Goal: Transaction & Acquisition: Obtain resource

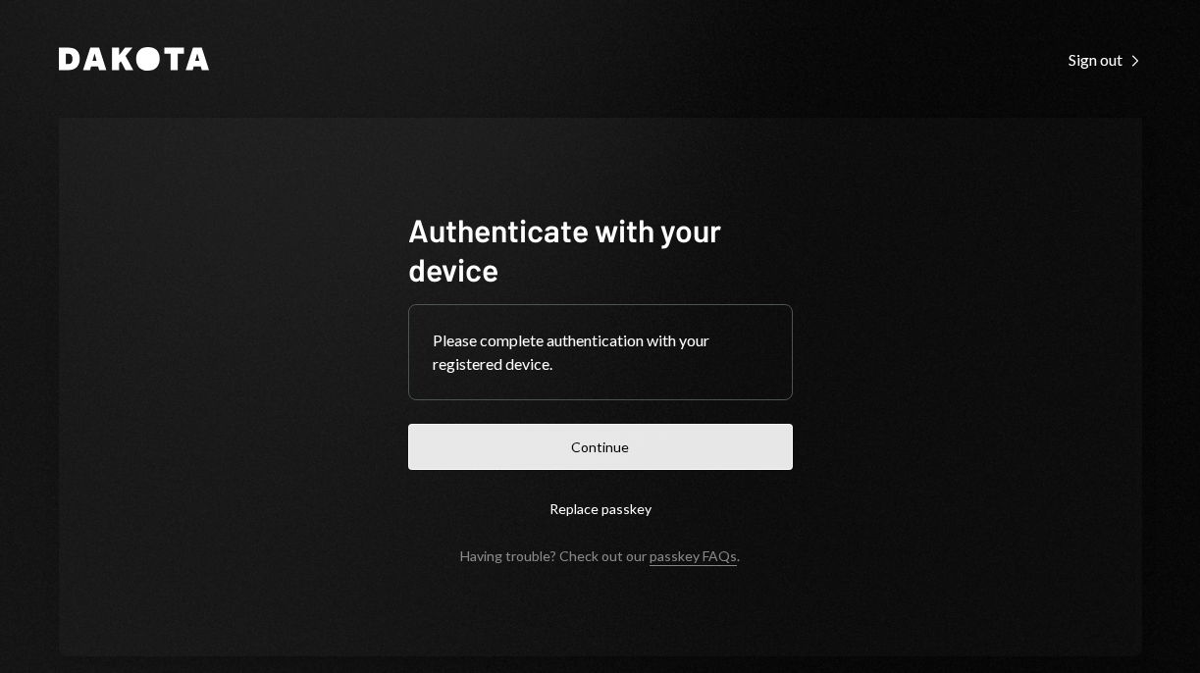
click at [632, 435] on button "Continue" at bounding box center [600, 447] width 385 height 46
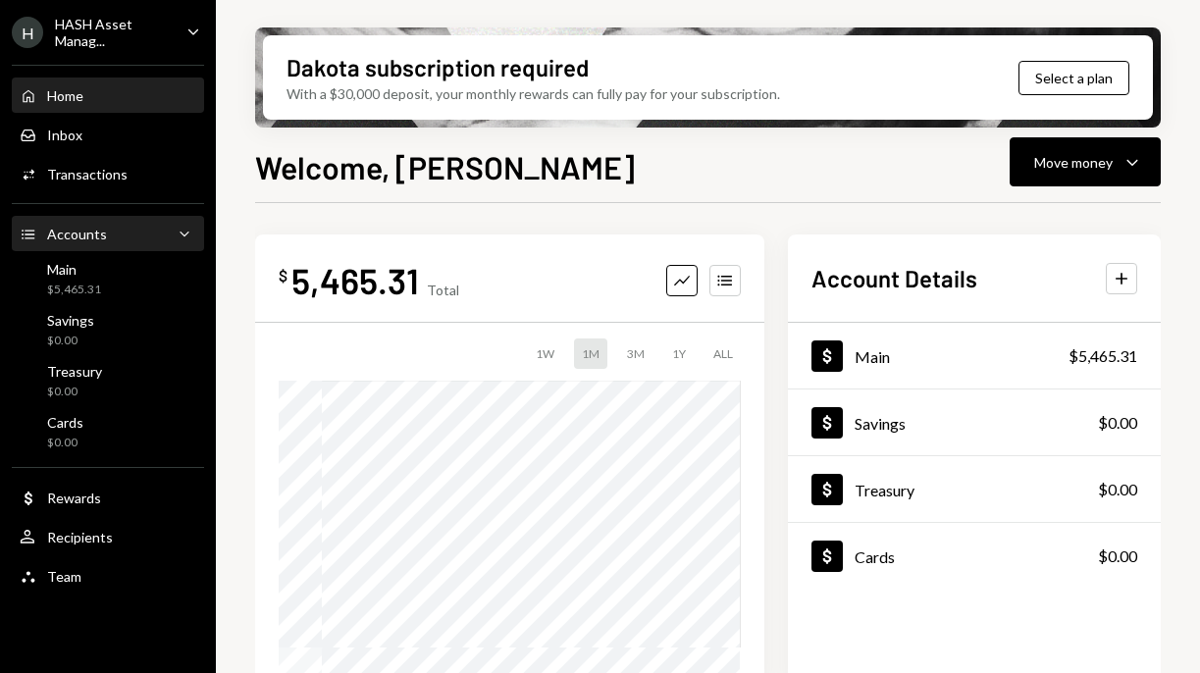
click at [99, 230] on div "Accounts" at bounding box center [77, 234] width 60 height 17
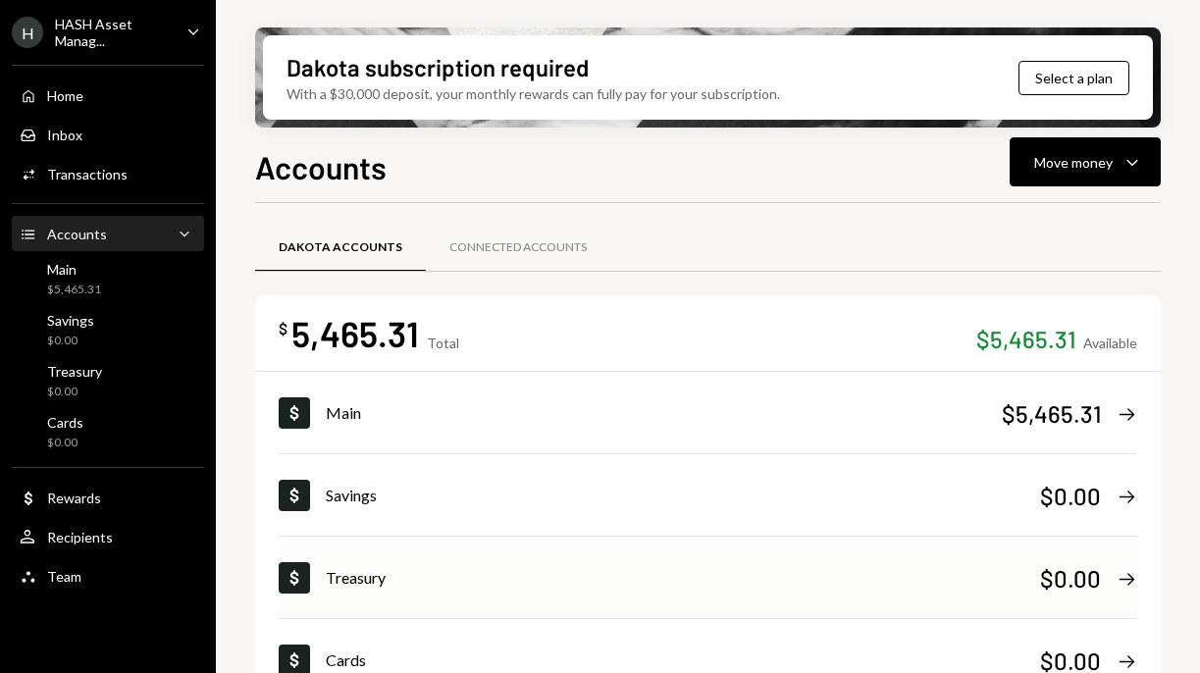
scroll to position [124, 0]
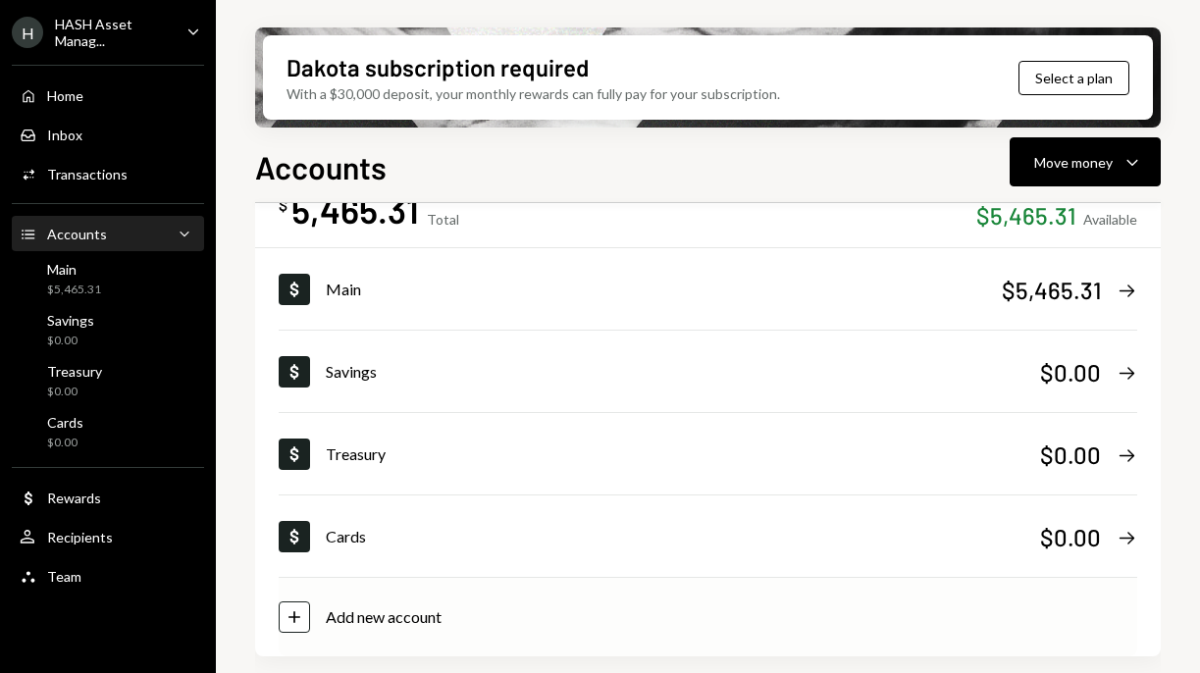
click at [290, 623] on icon "Plus" at bounding box center [295, 617] width 20 height 20
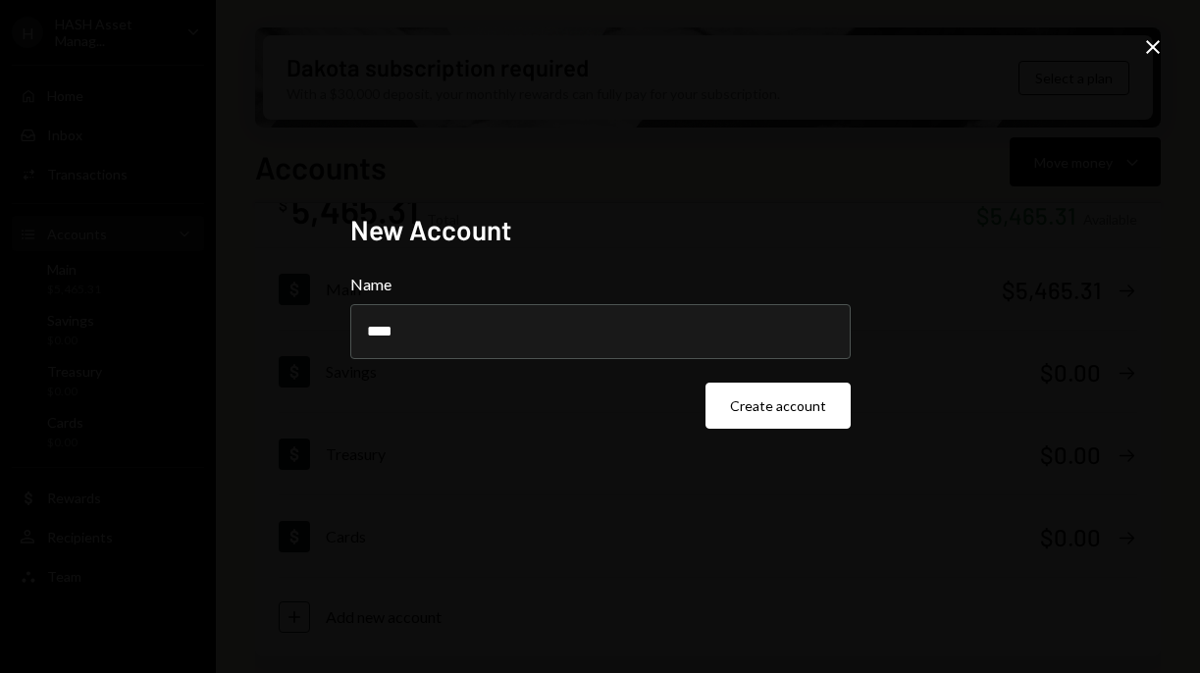
type input "****"
click at [997, 427] on div "New Account Name **** Create account Close" at bounding box center [600, 336] width 1200 height 673
click at [813, 410] on button "Create account" at bounding box center [778, 406] width 145 height 46
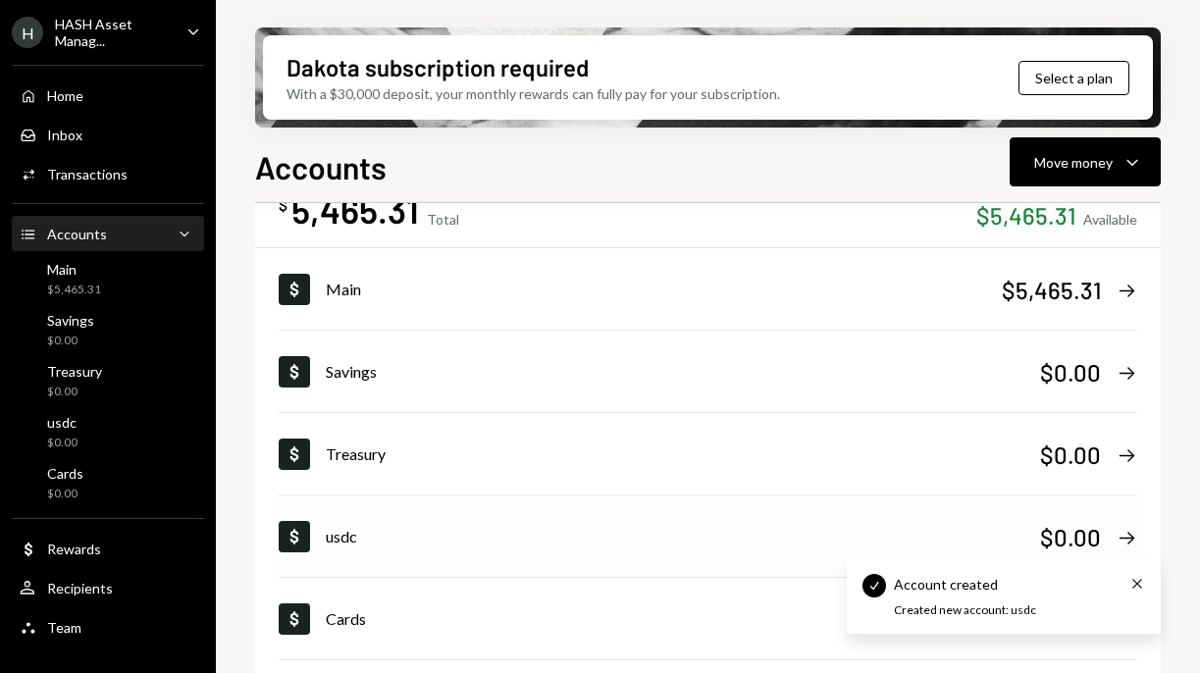
click at [339, 539] on div "usdc" at bounding box center [683, 537] width 714 height 24
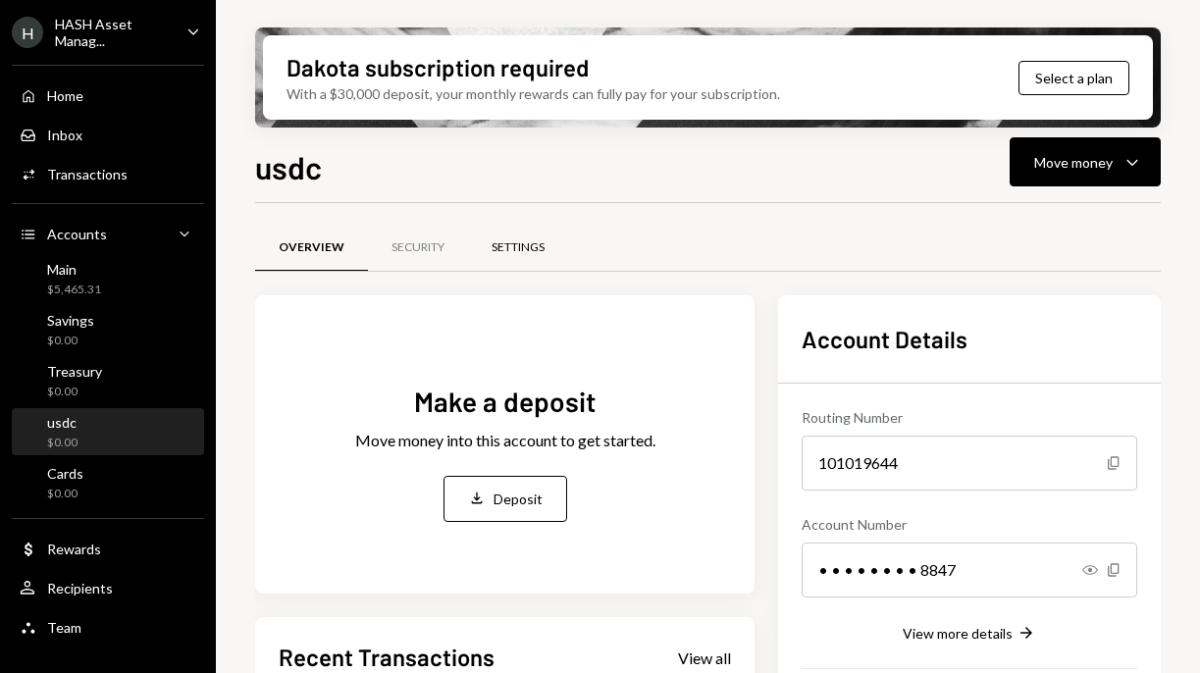
click at [520, 250] on div "Settings" at bounding box center [518, 247] width 53 height 17
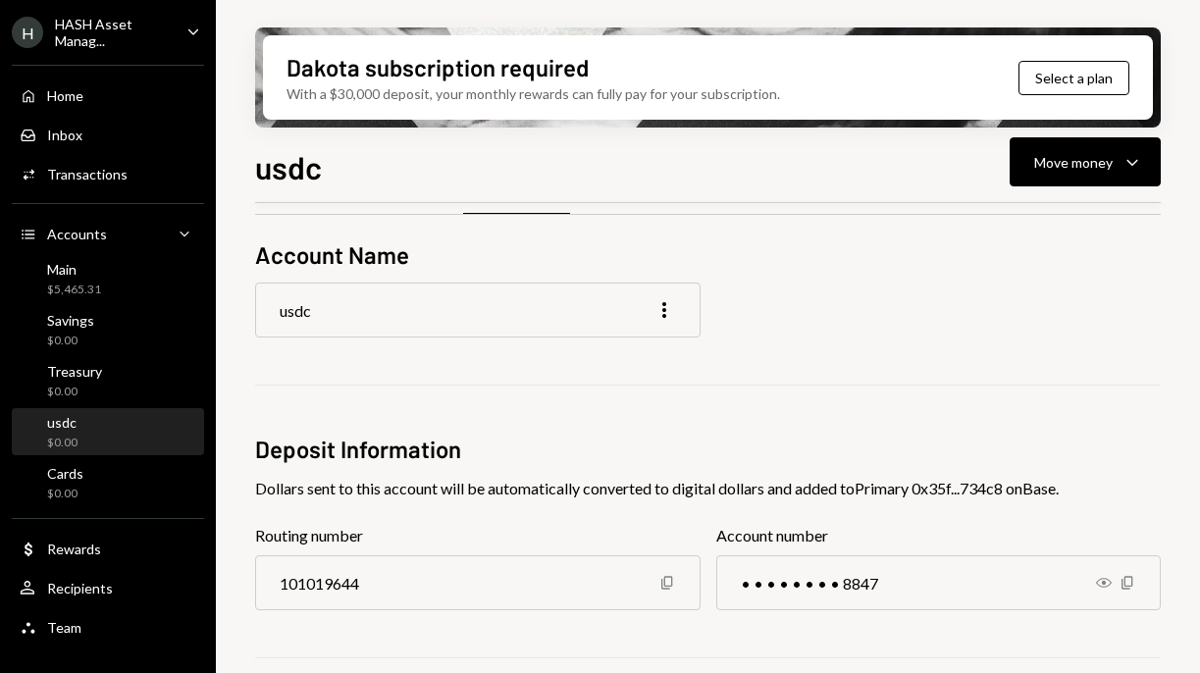
scroll to position [47, 0]
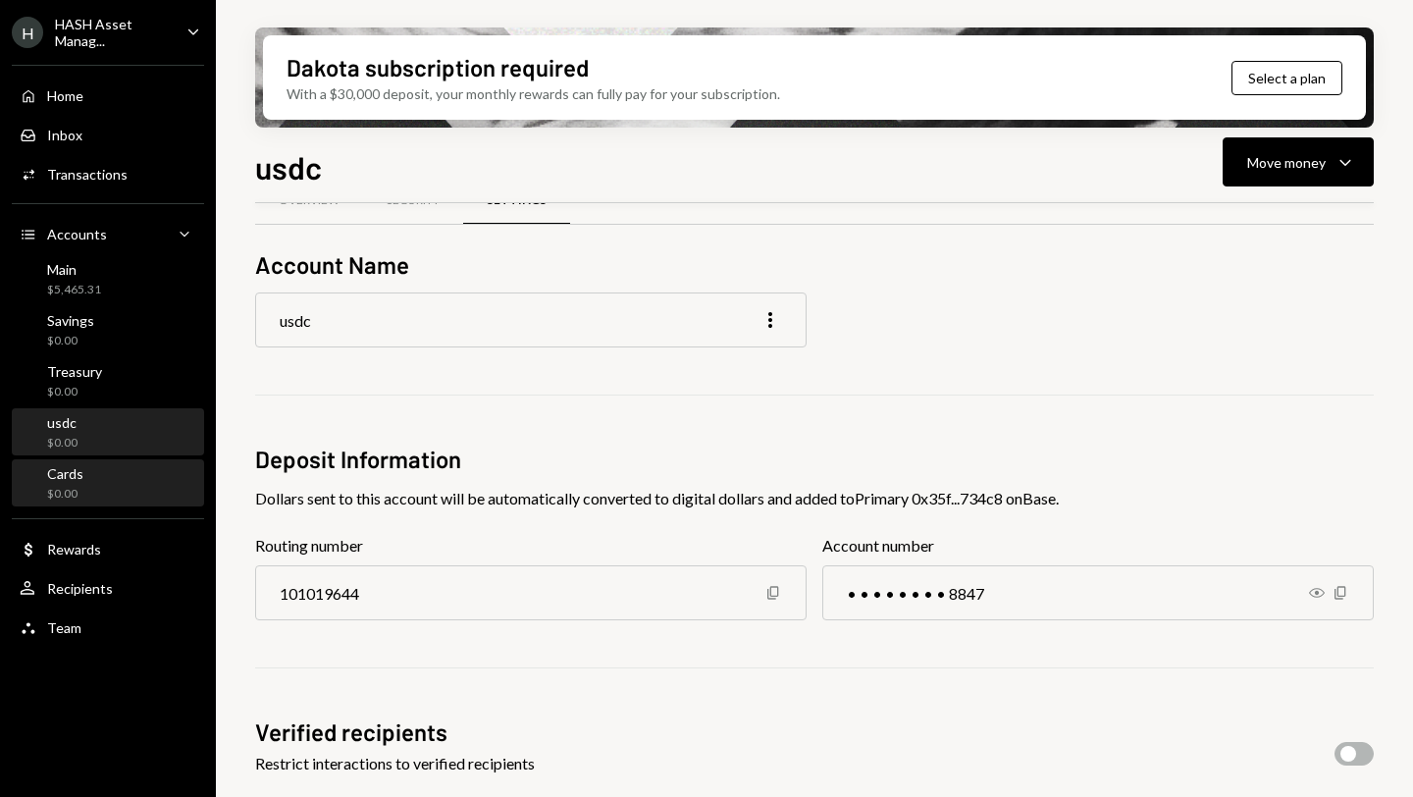
click at [93, 462] on div "Cards $0.00" at bounding box center [108, 483] width 177 height 45
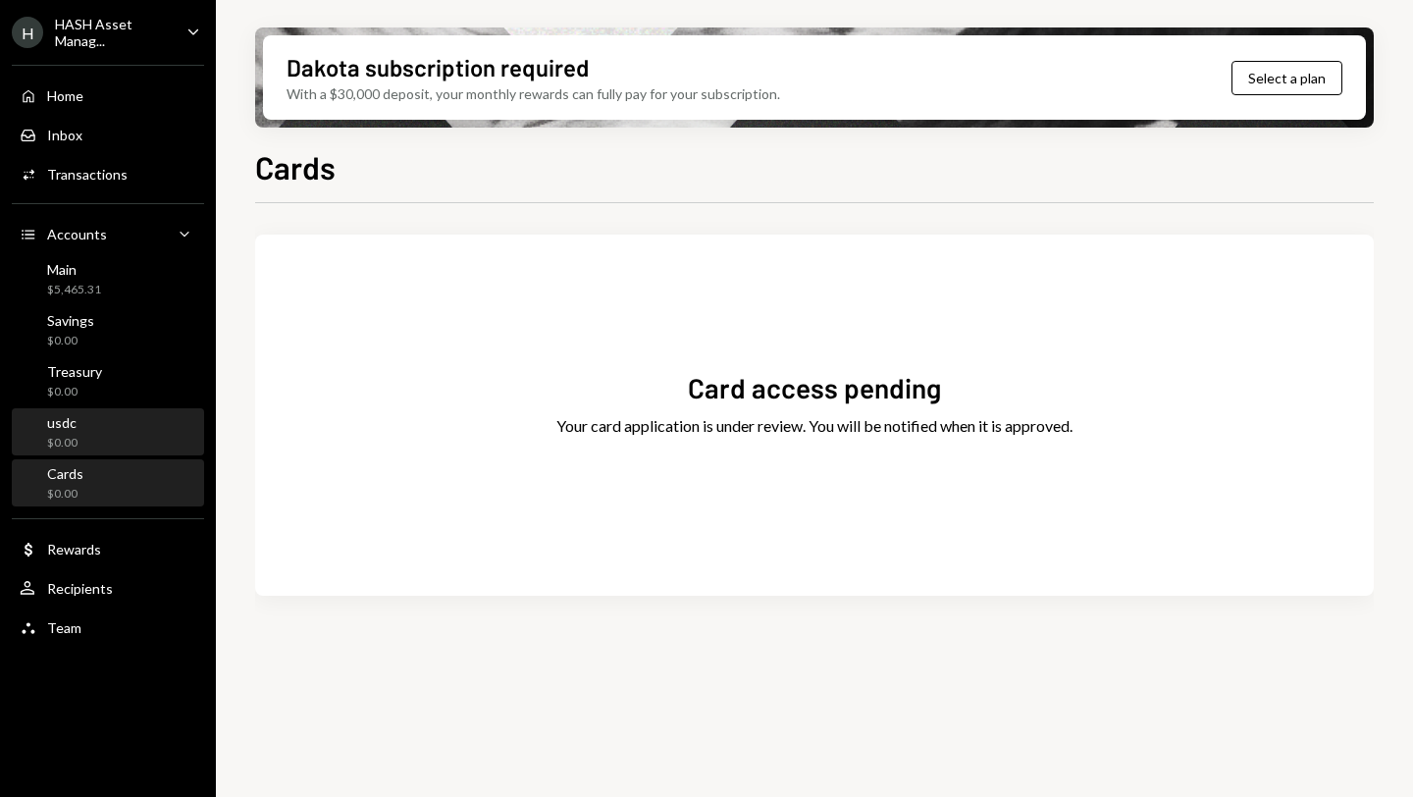
click at [93, 422] on div "usdc $0.00" at bounding box center [108, 432] width 177 height 37
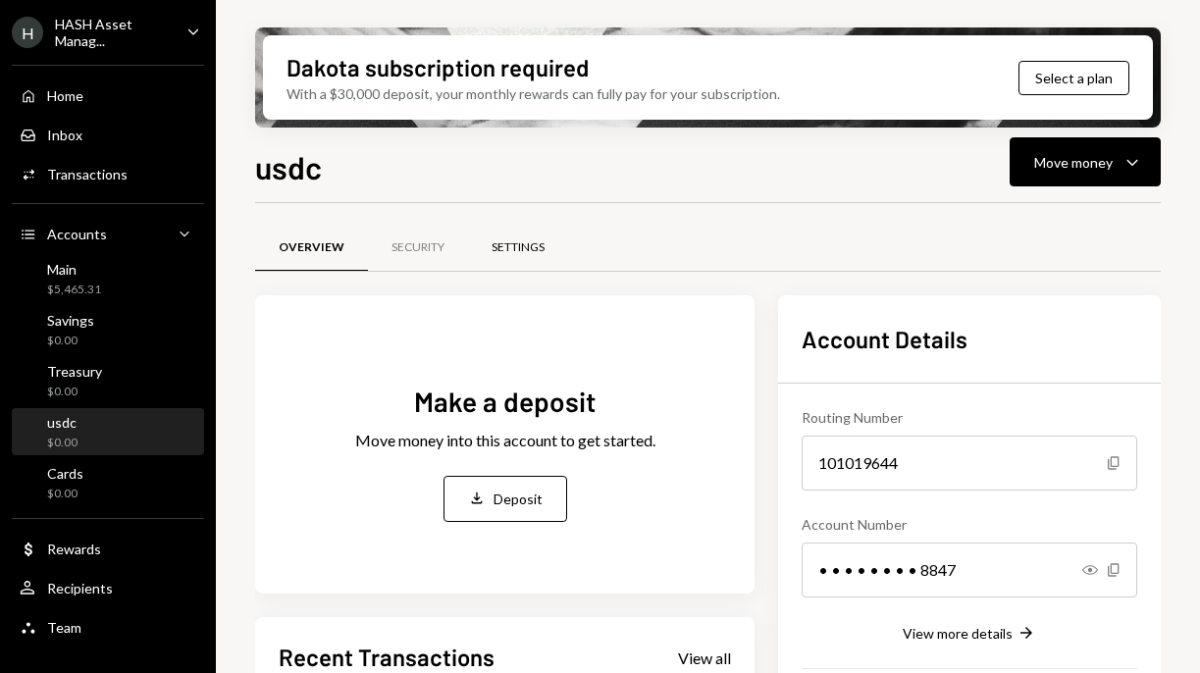
click at [530, 249] on div "Settings" at bounding box center [518, 247] width 53 height 17
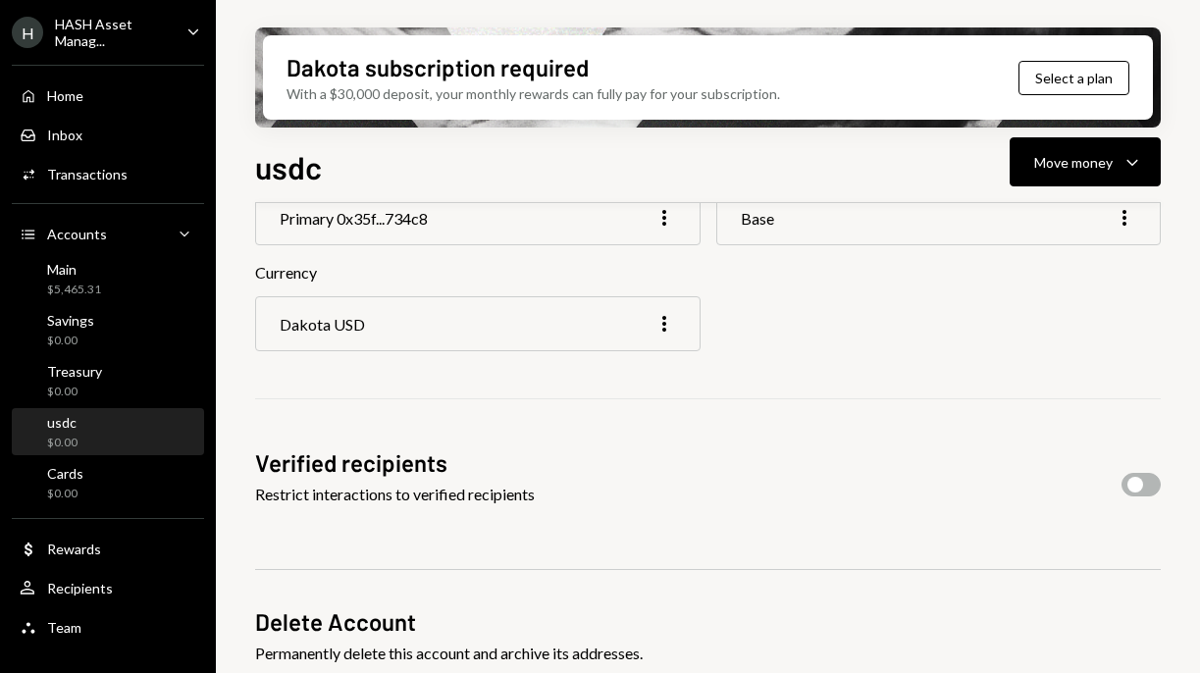
scroll to position [543, 0]
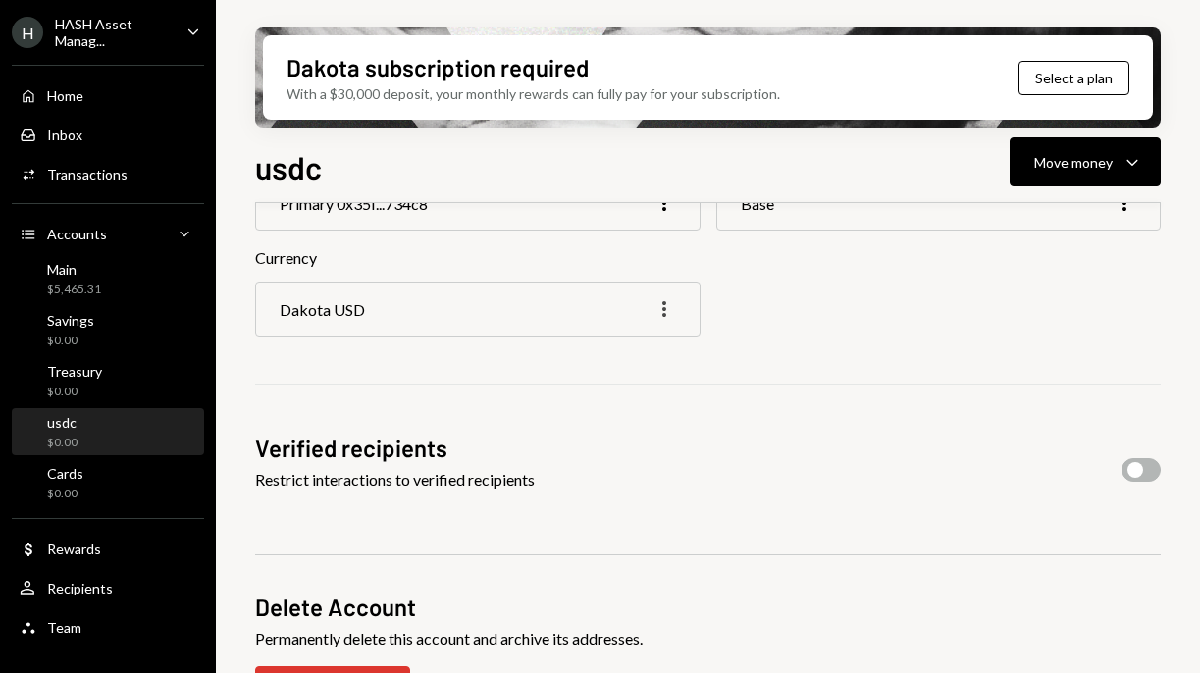
click at [663, 310] on icon "button" at bounding box center [664, 309] width 4 height 16
click at [630, 352] on div "Edit" at bounding box center [619, 351] width 98 height 34
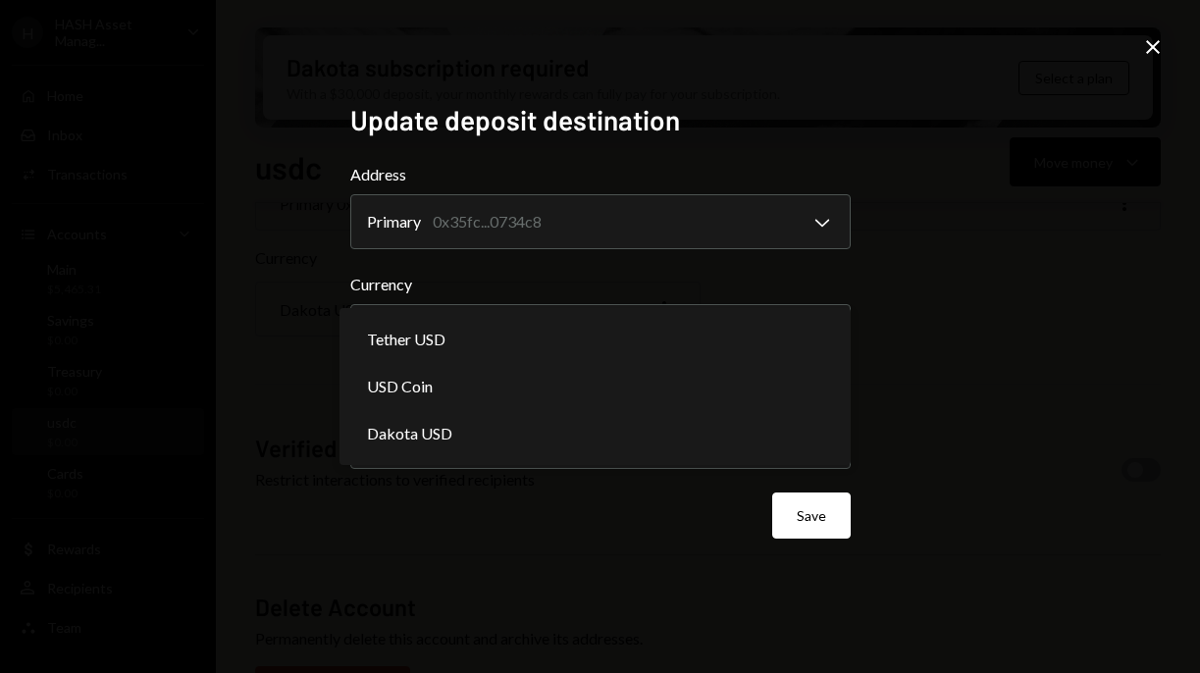
click at [630, 352] on body "**********" at bounding box center [600, 336] width 1200 height 673
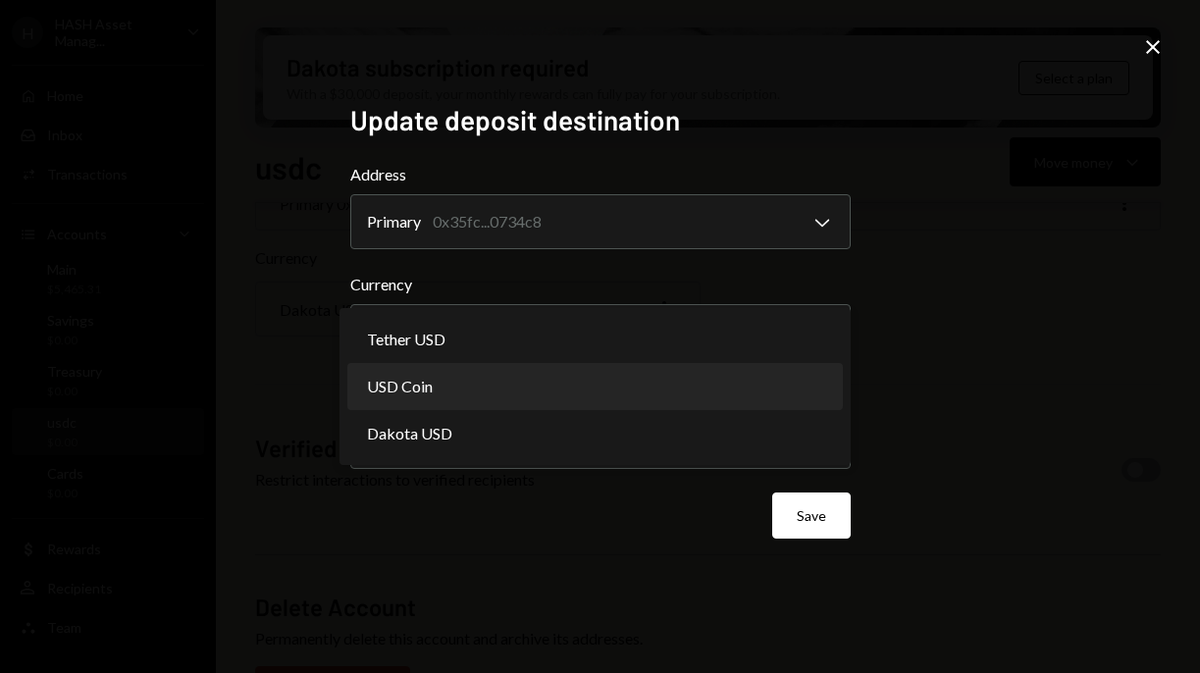
select select "****"
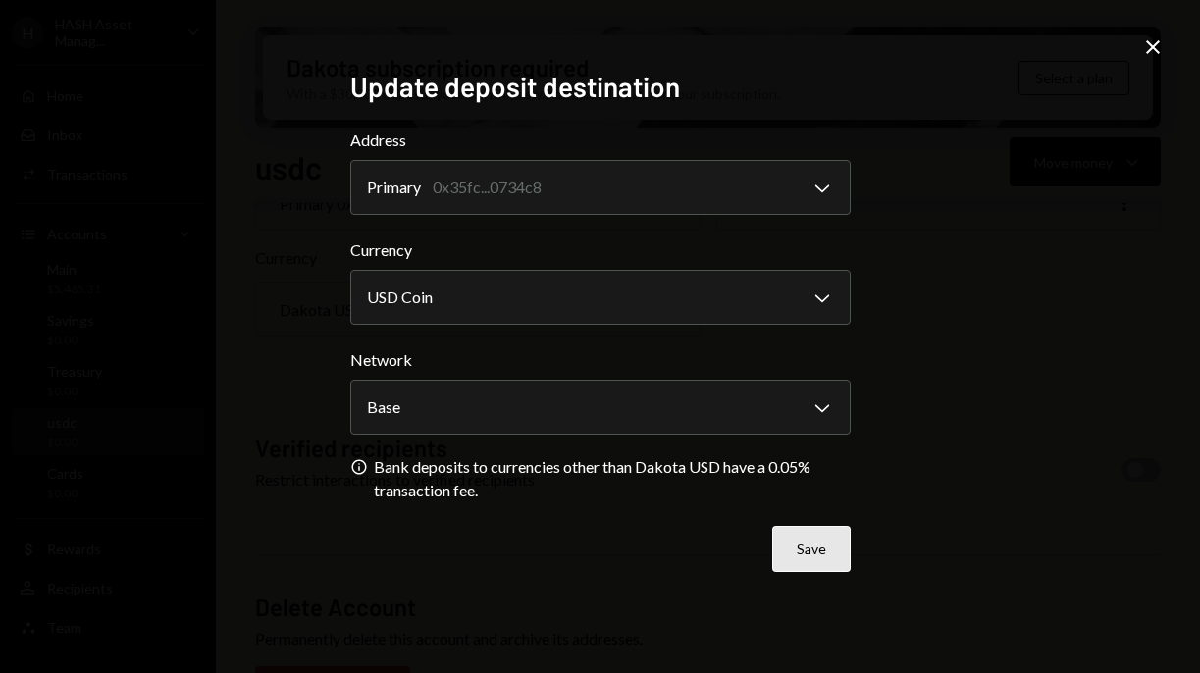
click at [807, 545] on button "Save" at bounding box center [811, 549] width 79 height 46
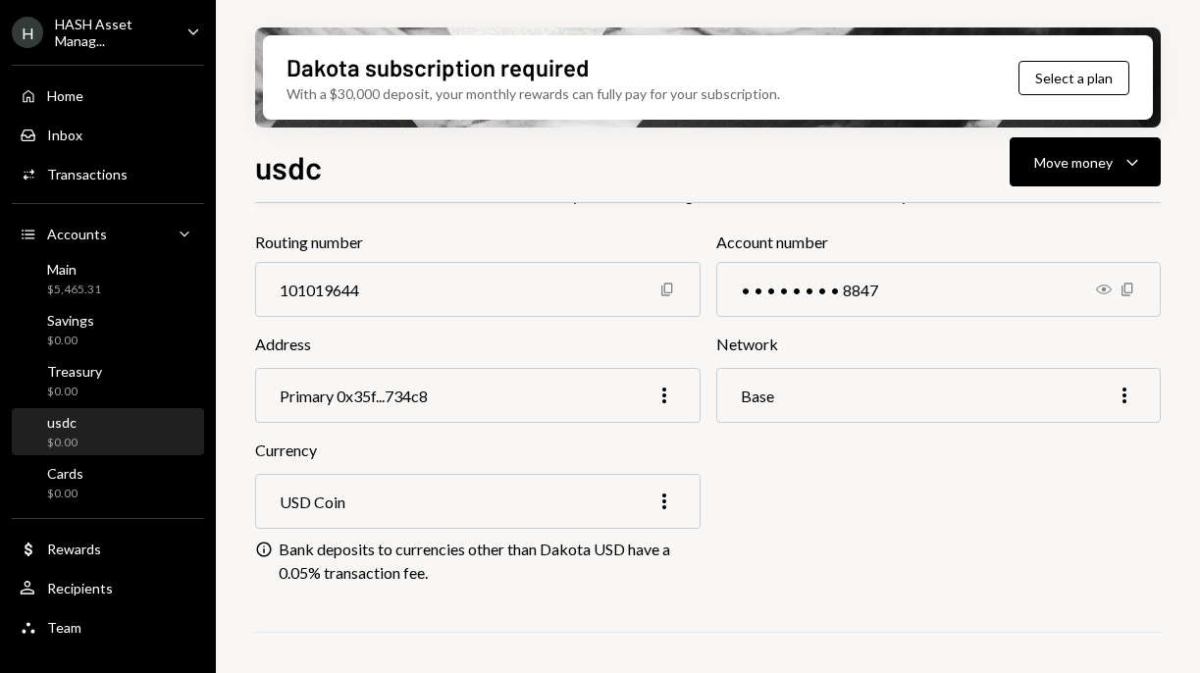
scroll to position [342, 0]
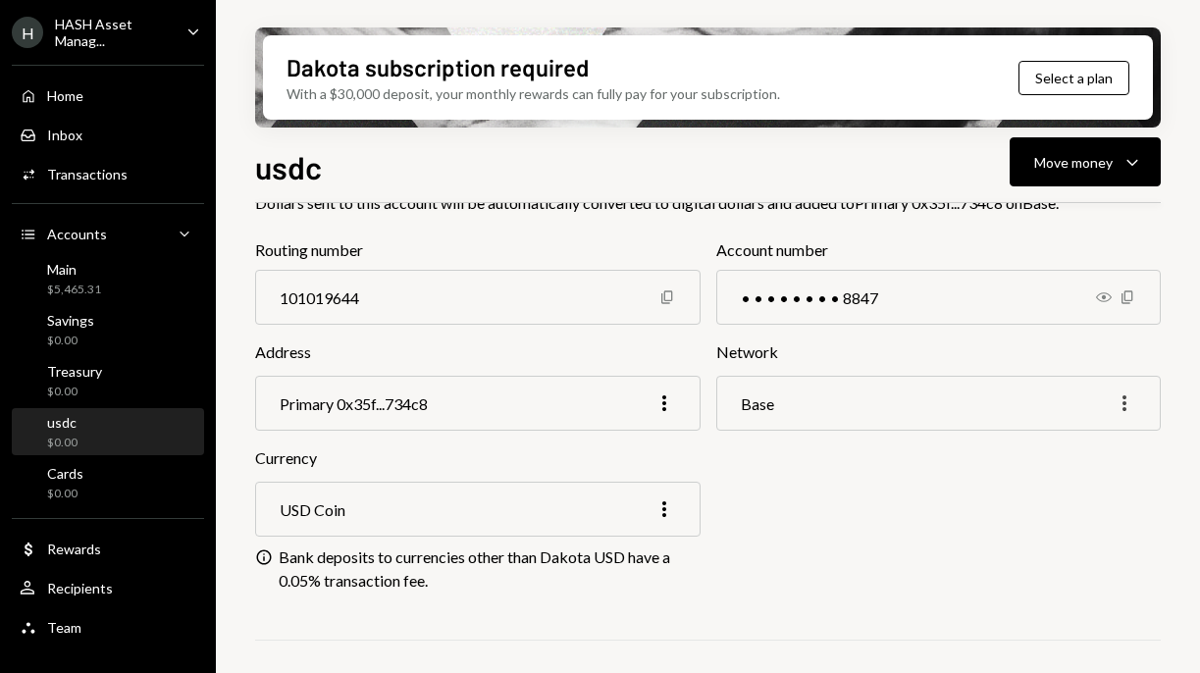
click at [1122, 400] on icon "More" at bounding box center [1125, 404] width 24 height 24
click at [1088, 448] on div "Edit" at bounding box center [1079, 445] width 98 height 34
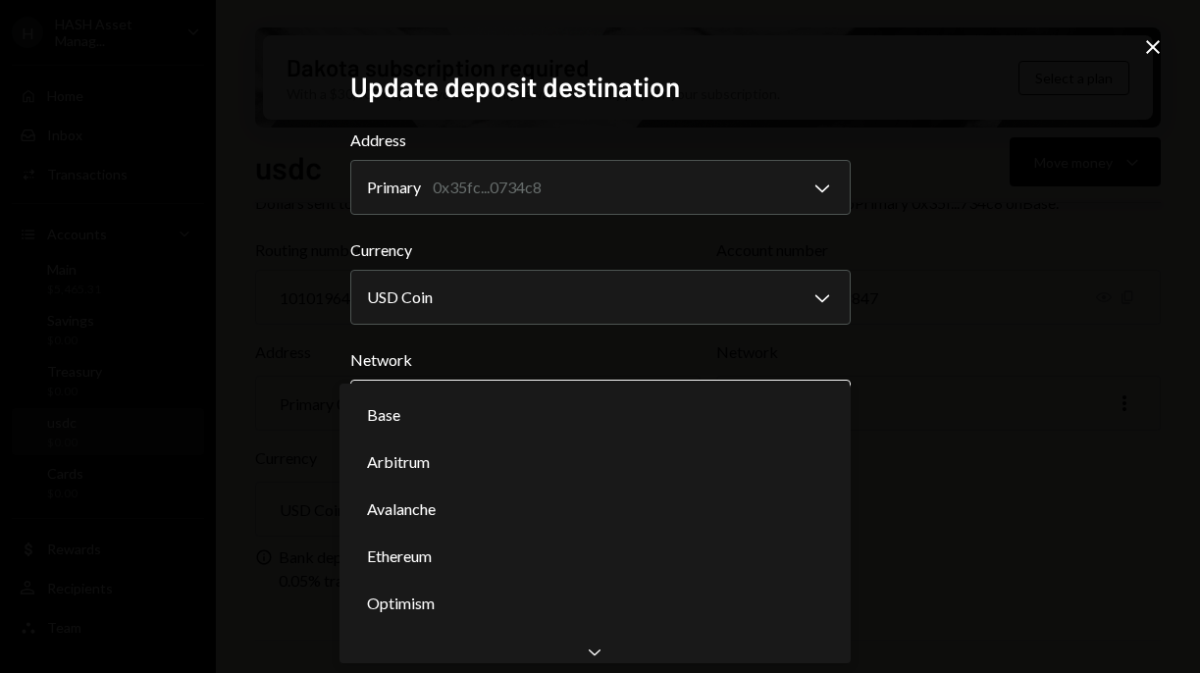
click at [715, 405] on body "H HASH Asset Manag... Caret Down Home Home Inbox Inbox Activities Transactions …" at bounding box center [600, 336] width 1200 height 673
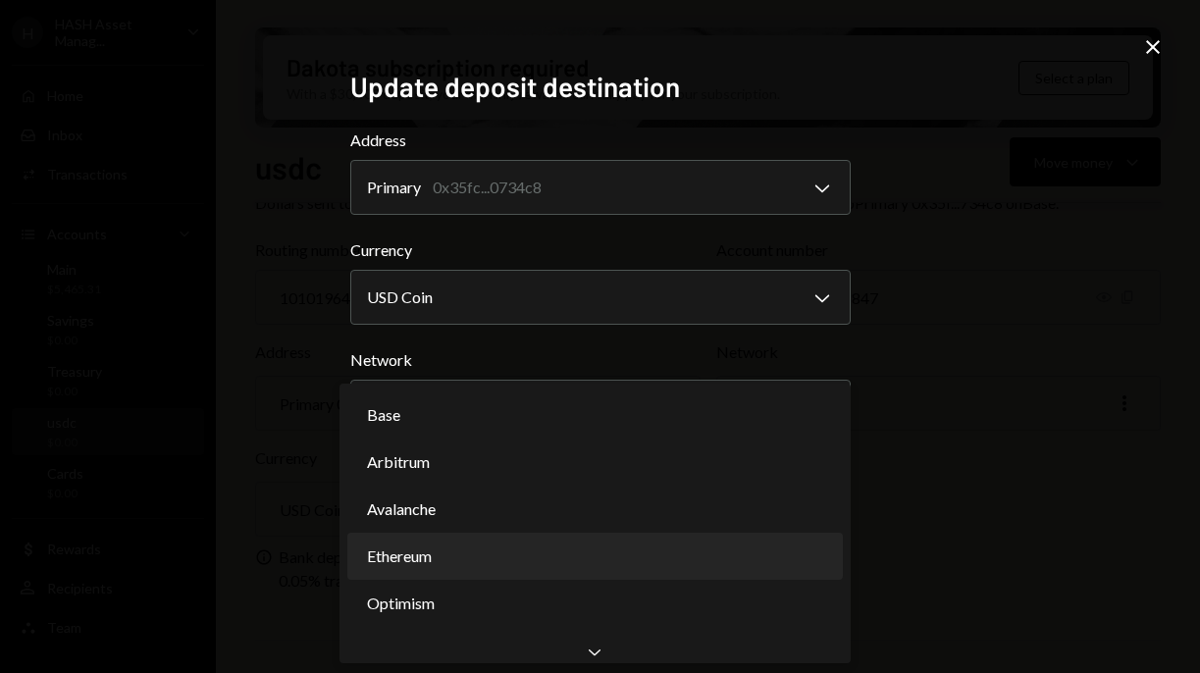
select select "**********"
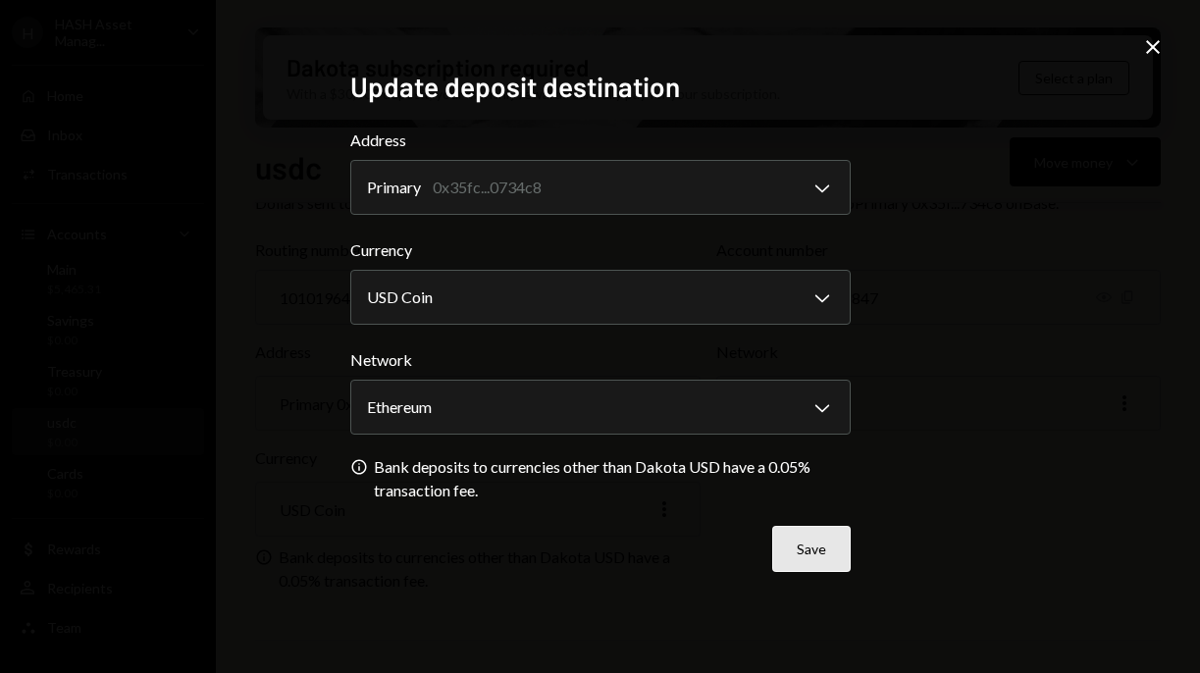
click at [824, 541] on button "Save" at bounding box center [811, 549] width 79 height 46
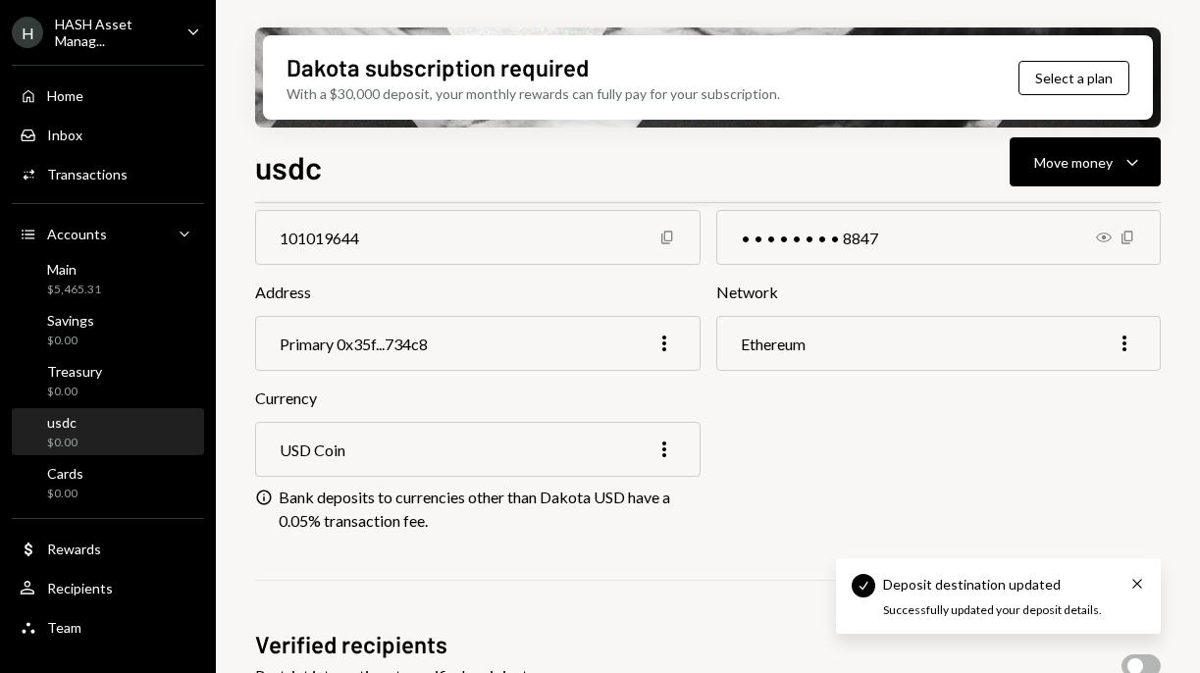
scroll to position [420, 0]
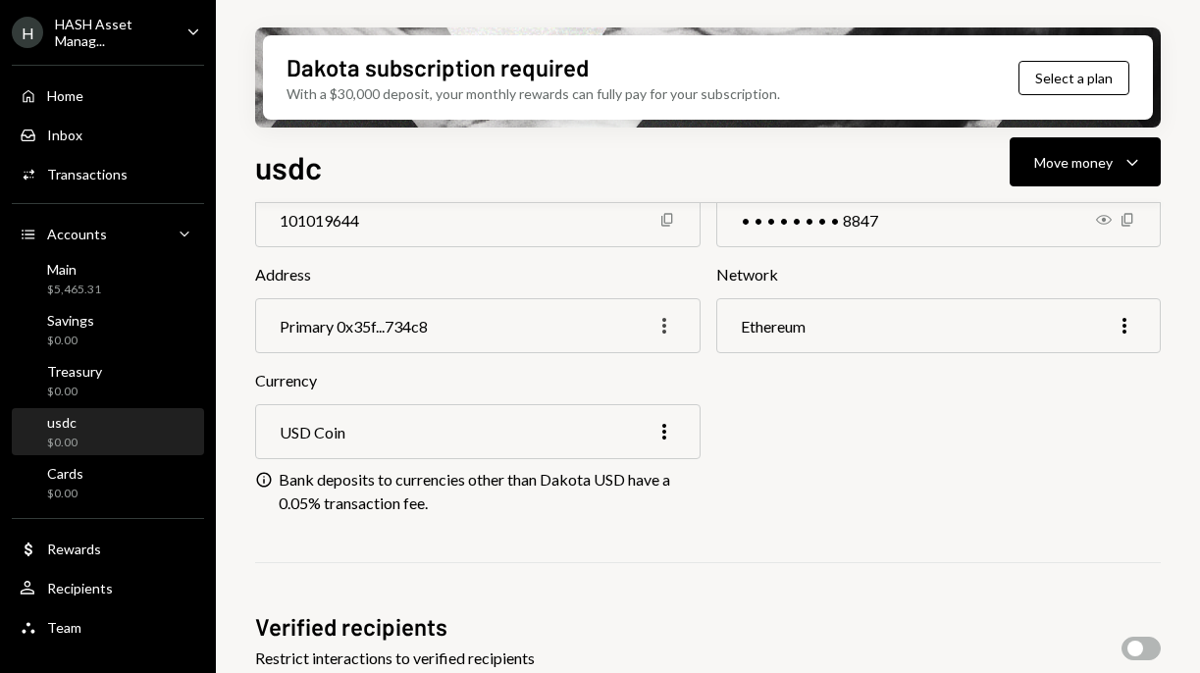
click at [664, 322] on icon "More" at bounding box center [665, 326] width 24 height 24
click at [766, 375] on div "Currency USD Coin More" at bounding box center [708, 414] width 906 height 90
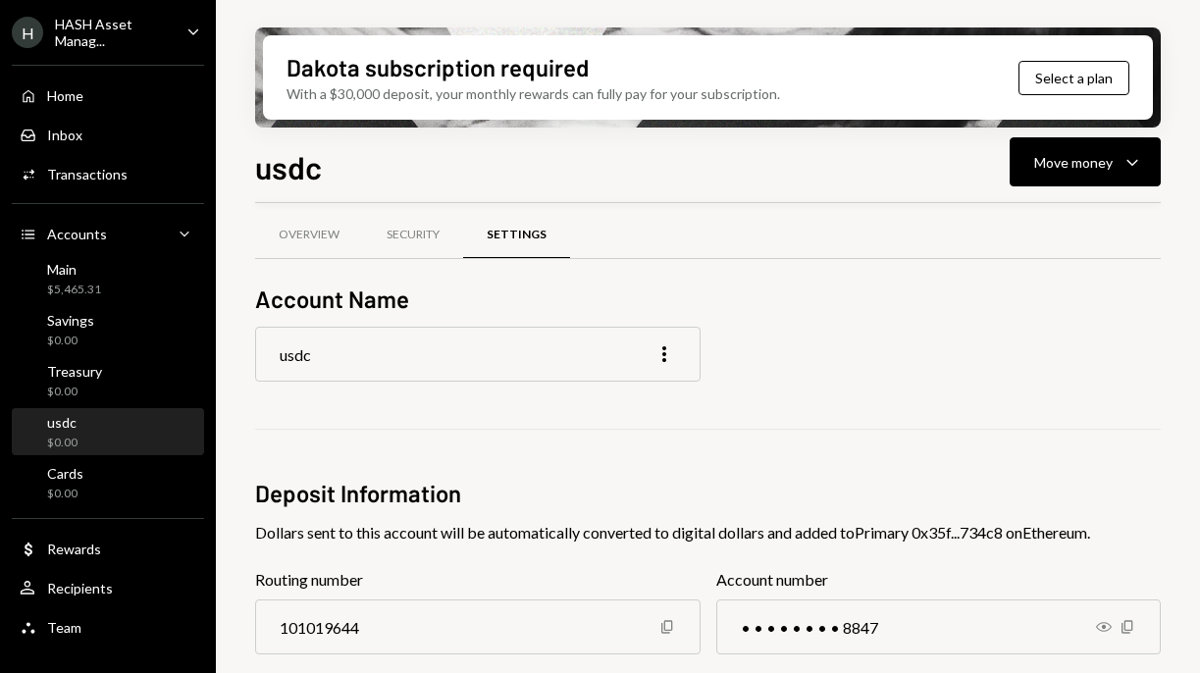
scroll to position [0, 0]
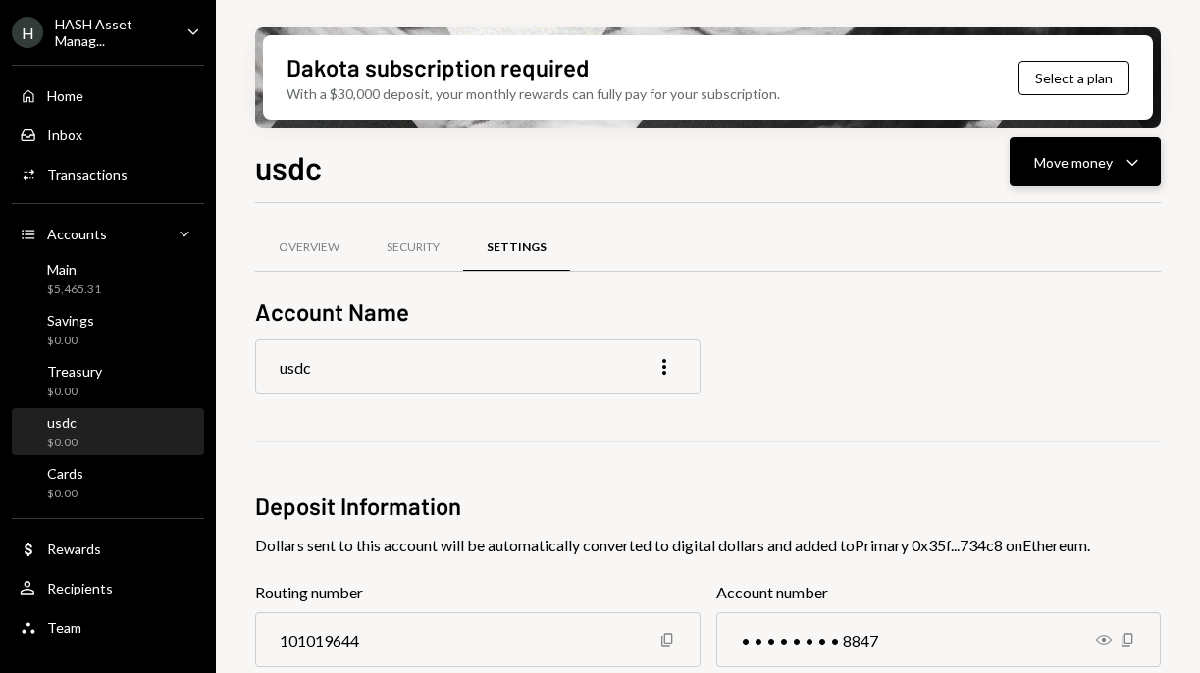
click at [1079, 156] on div "Move money" at bounding box center [1073, 162] width 79 height 21
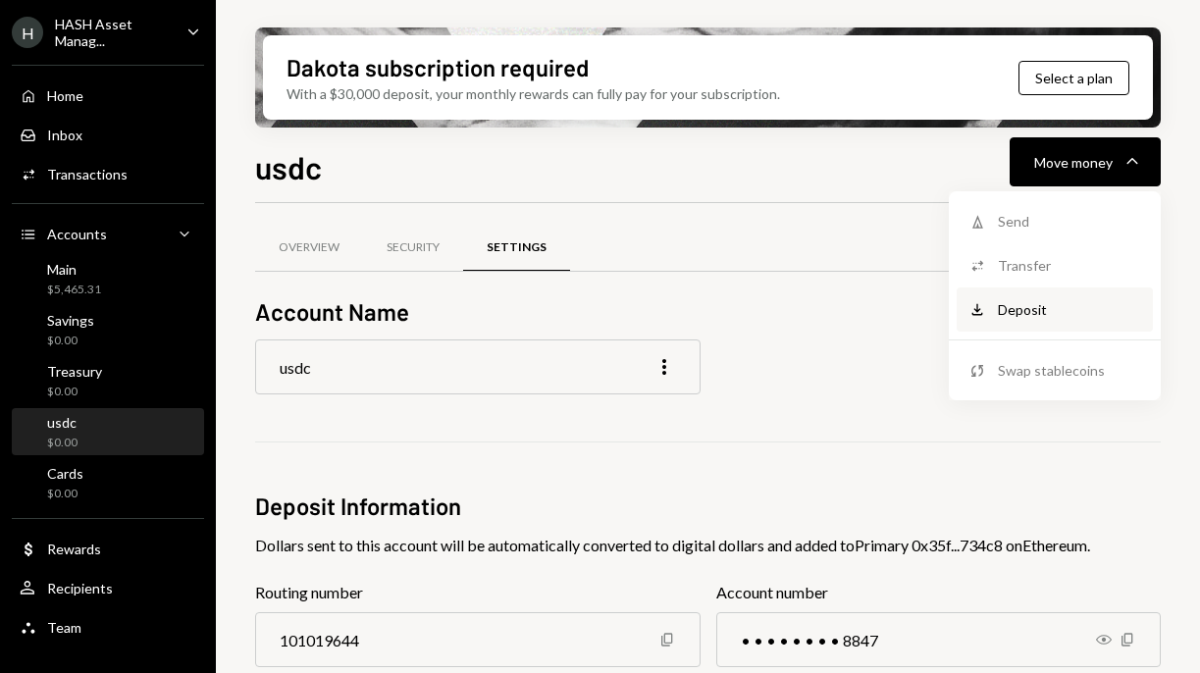
click at [1038, 290] on div "Deposit Deposit" at bounding box center [1055, 310] width 196 height 44
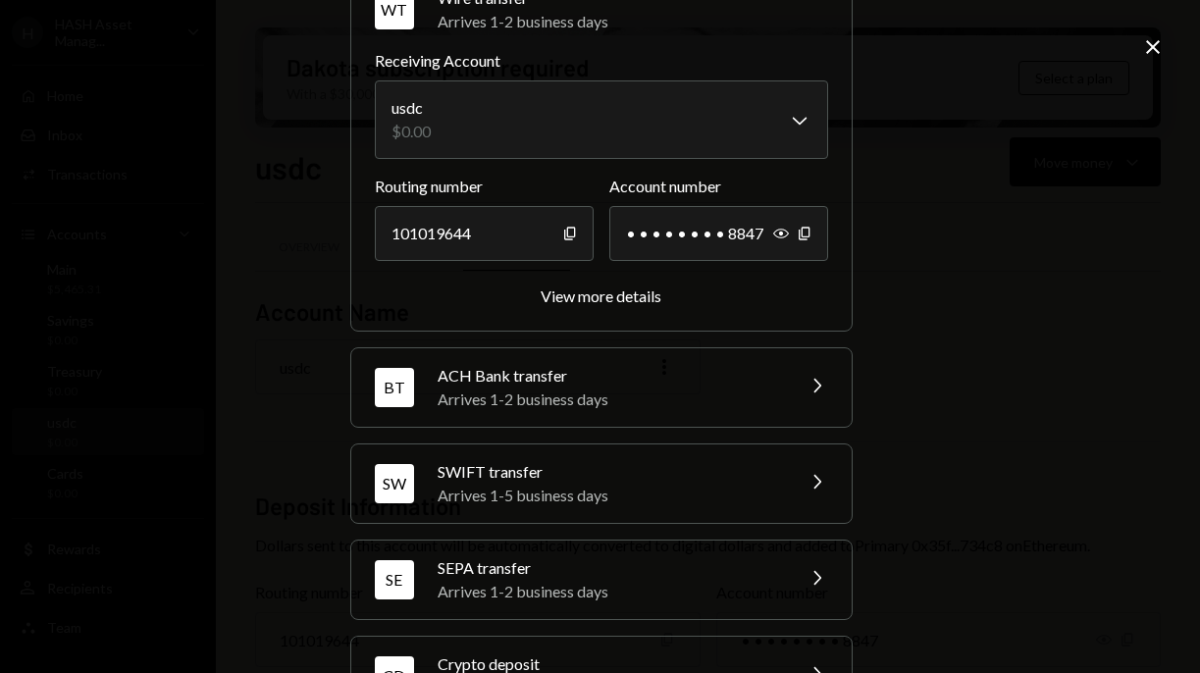
scroll to position [188, 0]
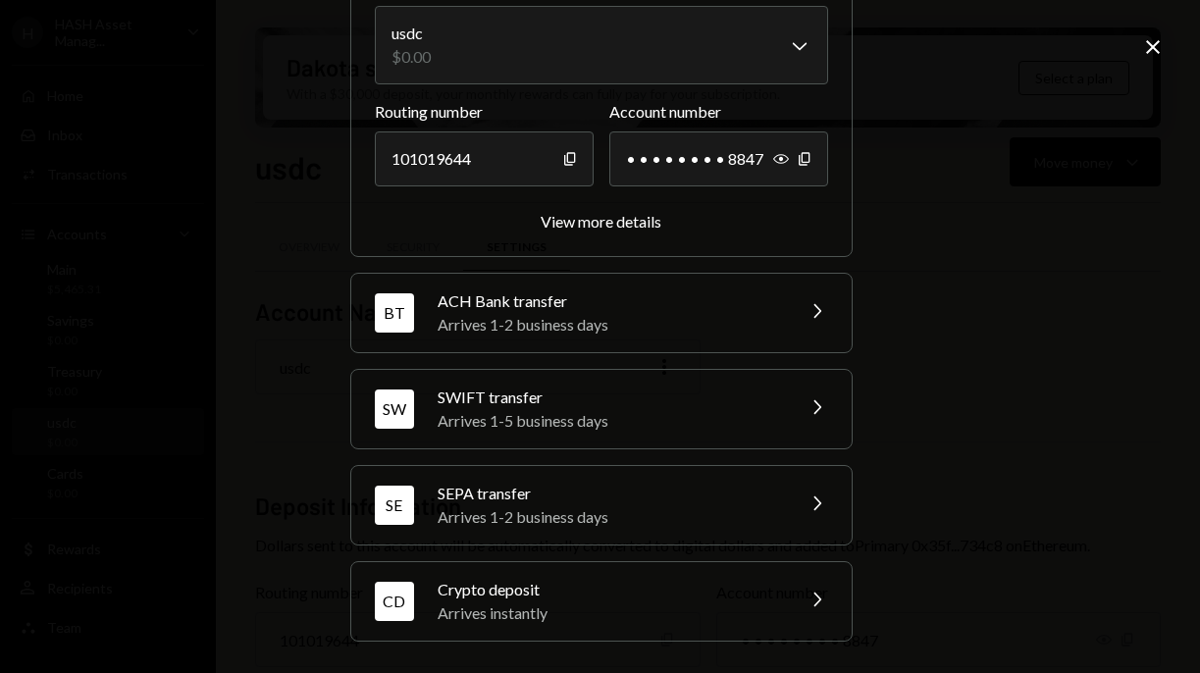
click at [743, 404] on div "SWIFT transfer" at bounding box center [609, 398] width 343 height 24
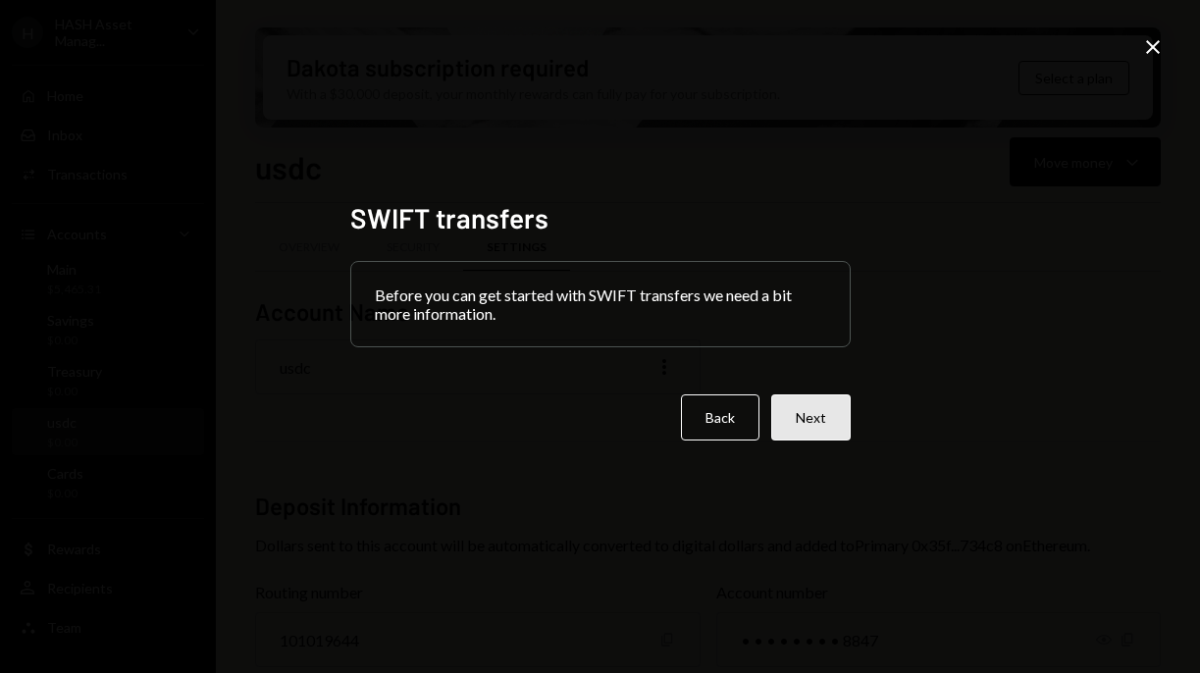
click at [809, 412] on button "Next" at bounding box center [810, 418] width 79 height 46
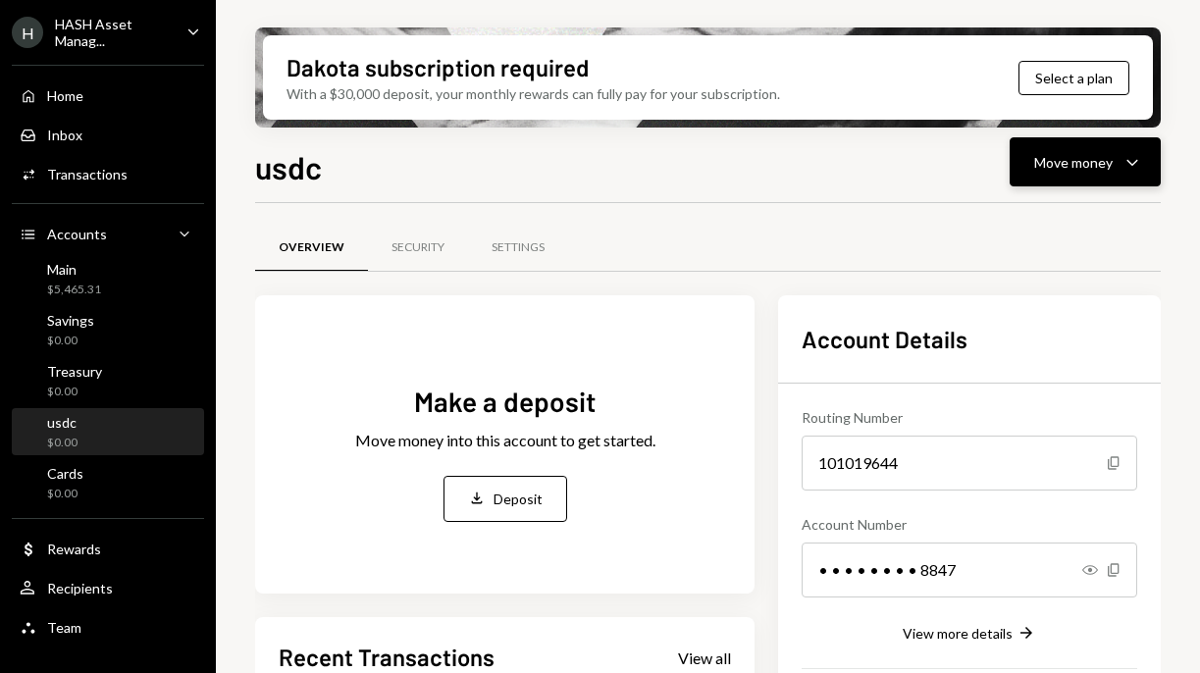
click at [1098, 156] on div "Move money" at bounding box center [1073, 162] width 79 height 21
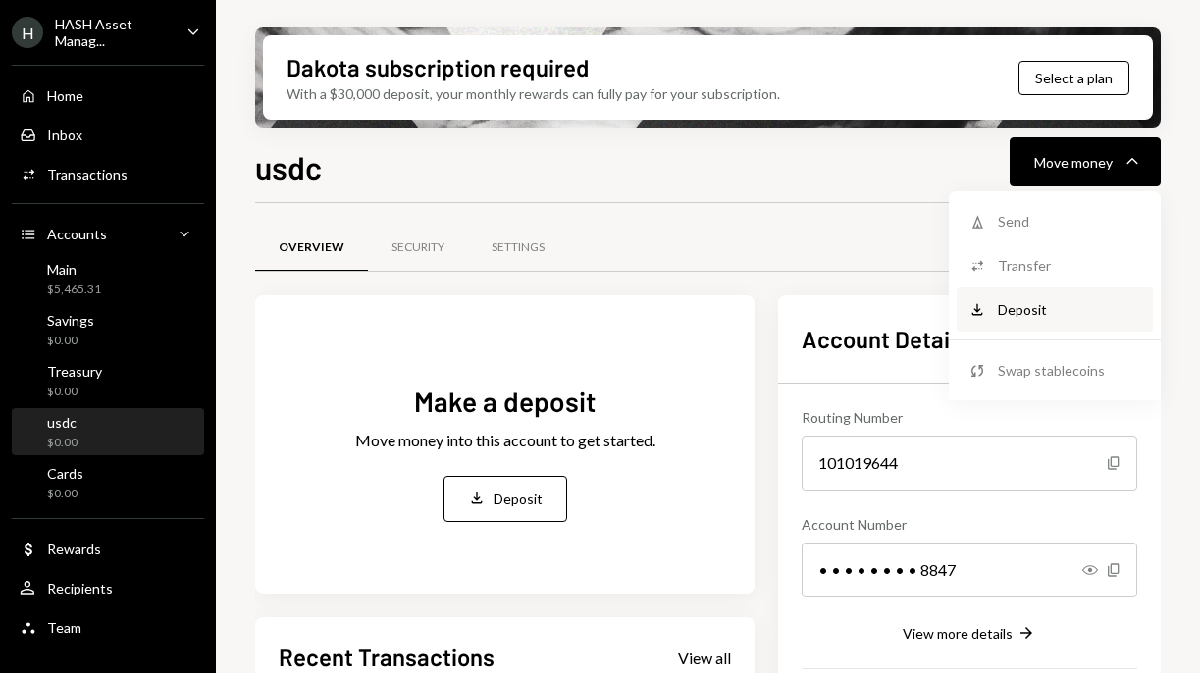
click at [1037, 318] on div "Deposit" at bounding box center [1069, 309] width 143 height 21
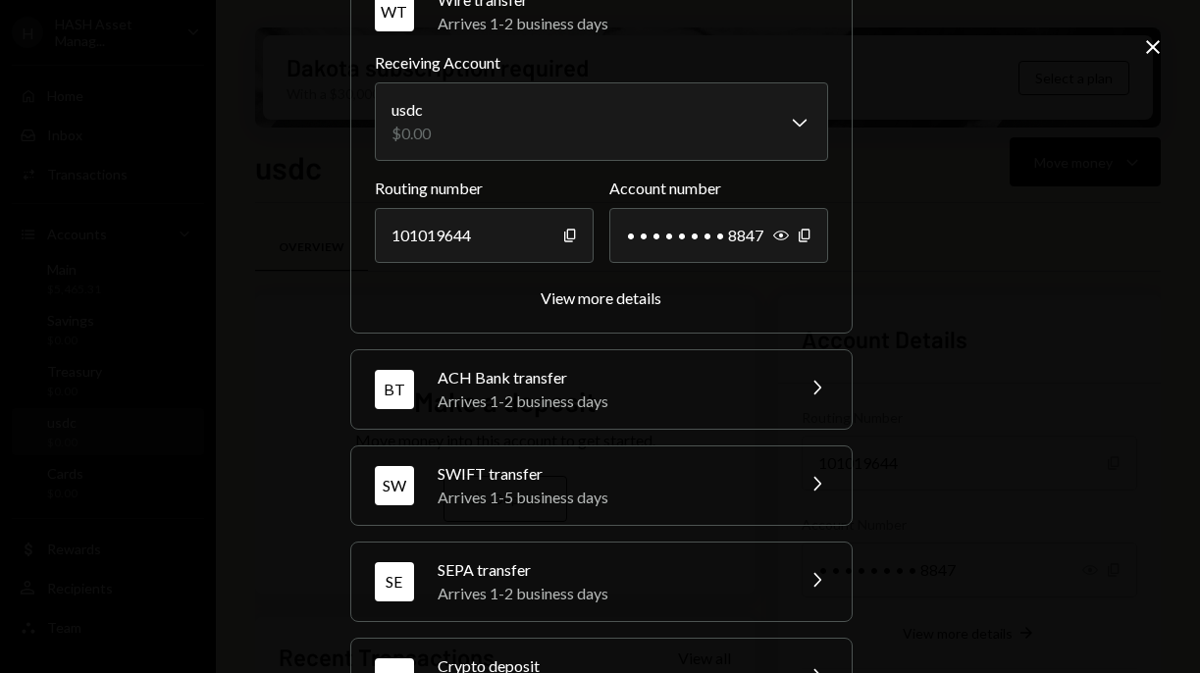
scroll to position [188, 0]
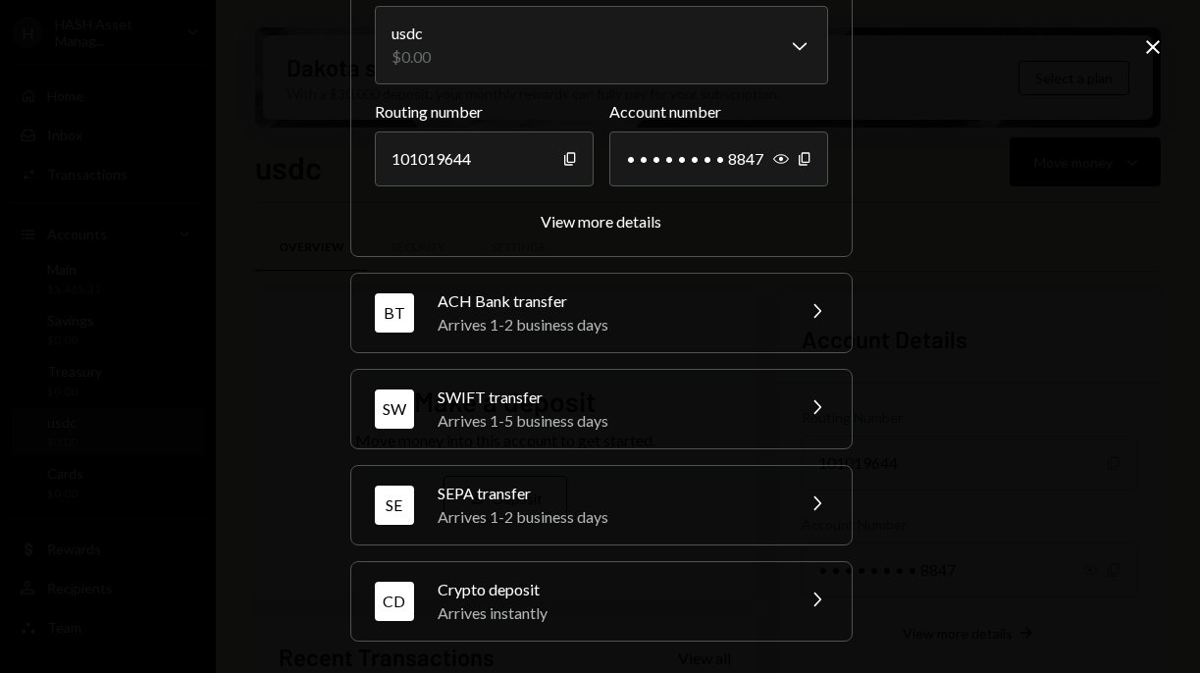
click at [692, 498] on div "SEPA transfer" at bounding box center [609, 494] width 343 height 24
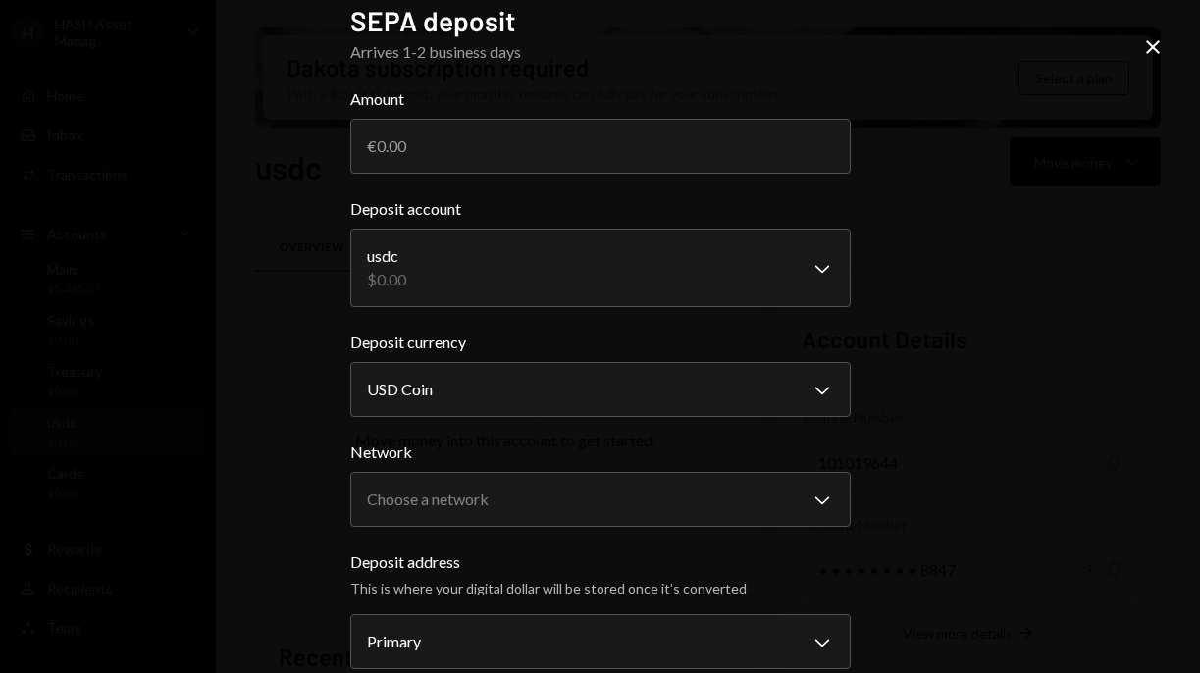
scroll to position [23, 0]
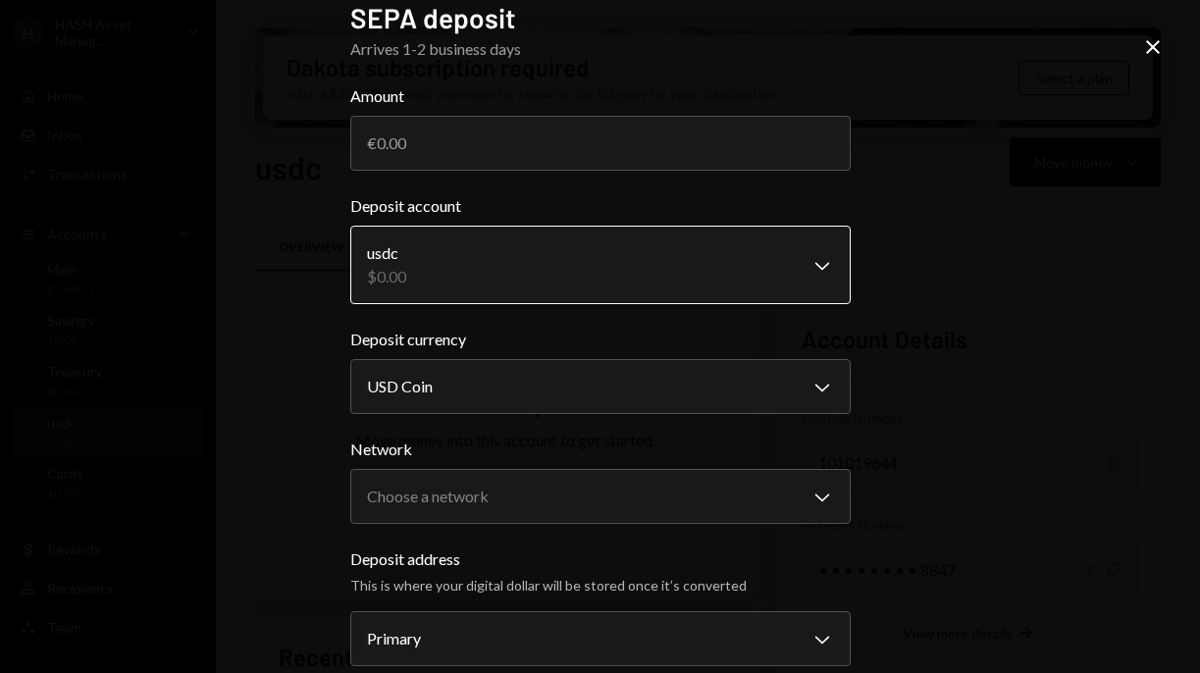
click at [805, 262] on body "H HASH Asset Manag... Caret Down Home Home Inbox Inbox Activities Transactions …" at bounding box center [600, 336] width 1200 height 673
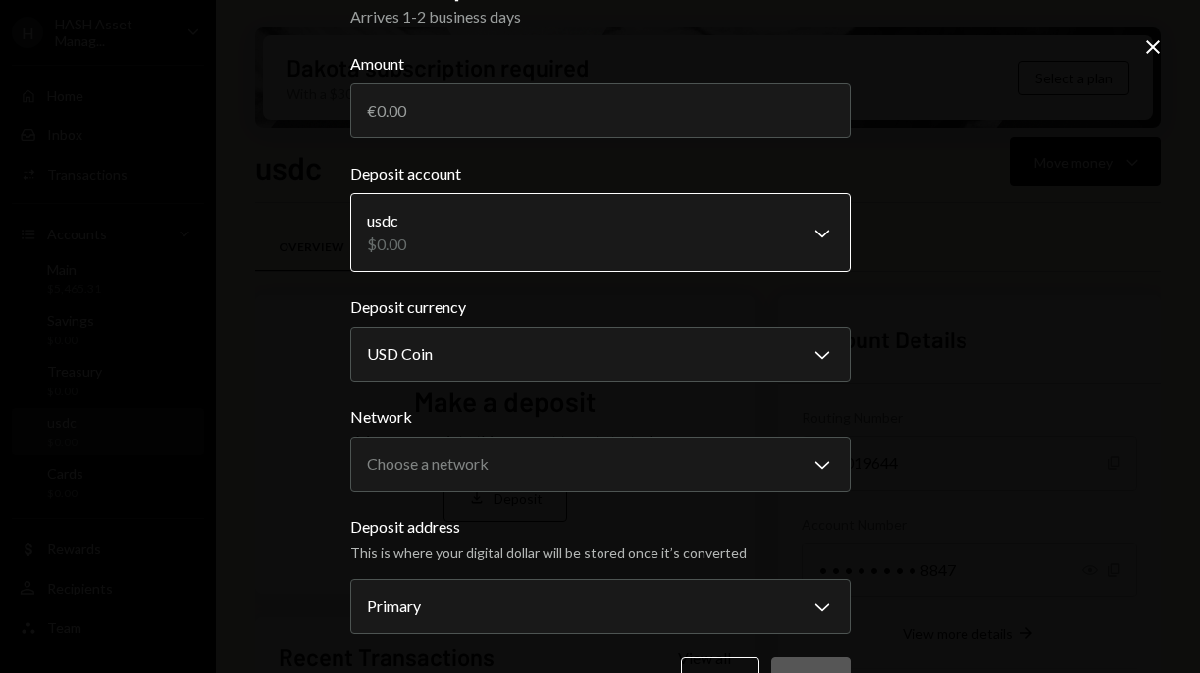
scroll to position [52, 0]
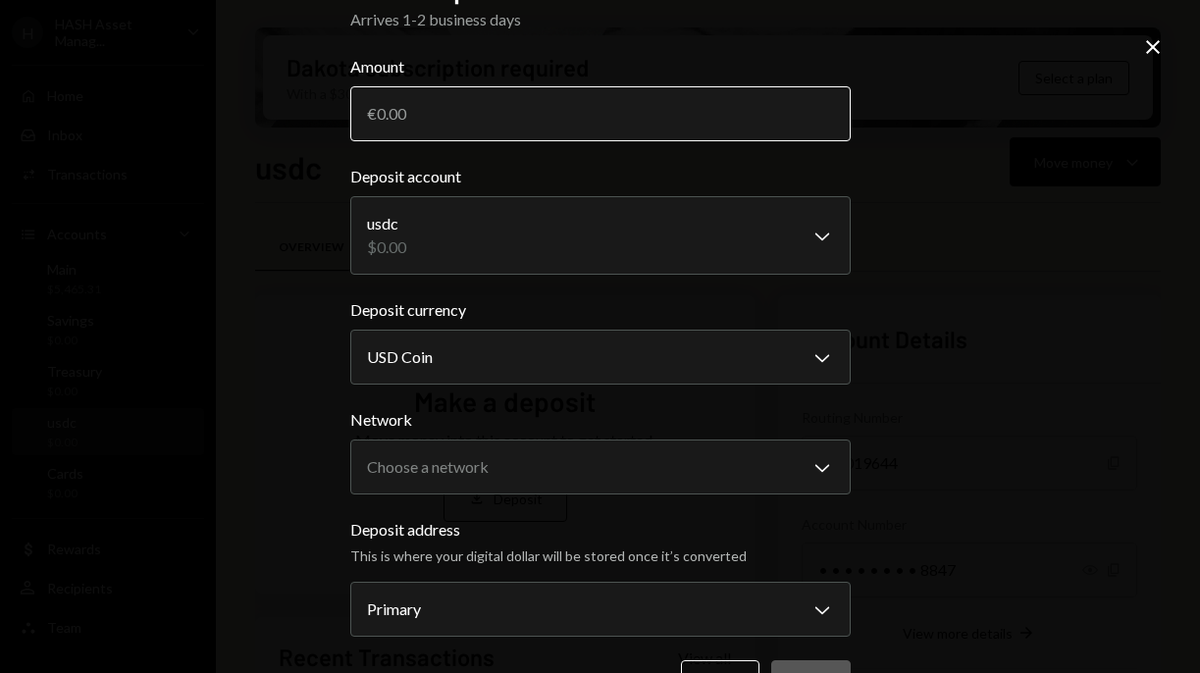
click at [779, 126] on input "Amount" at bounding box center [600, 113] width 501 height 55
type input "5000"
click at [873, 172] on div "**********" at bounding box center [600, 336] width 1200 height 673
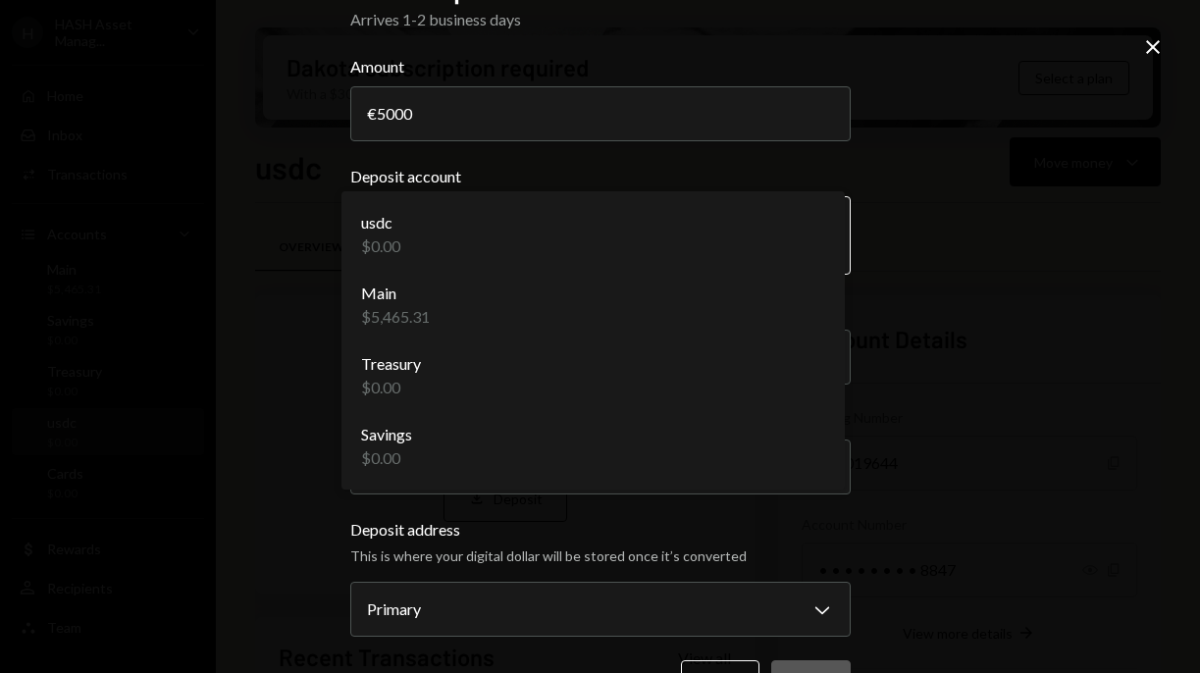
click at [814, 226] on body "H HASH Asset Manag... Caret Down Home Home Inbox Inbox Activities Transactions …" at bounding box center [600, 336] width 1200 height 673
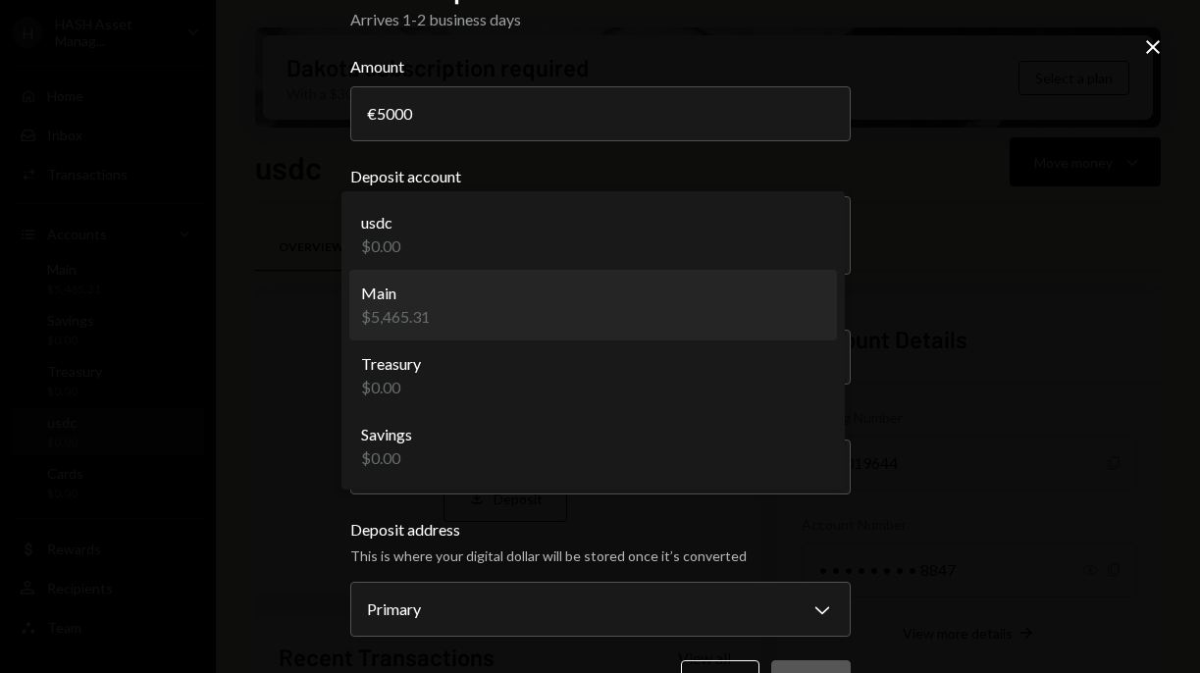
select select "**********"
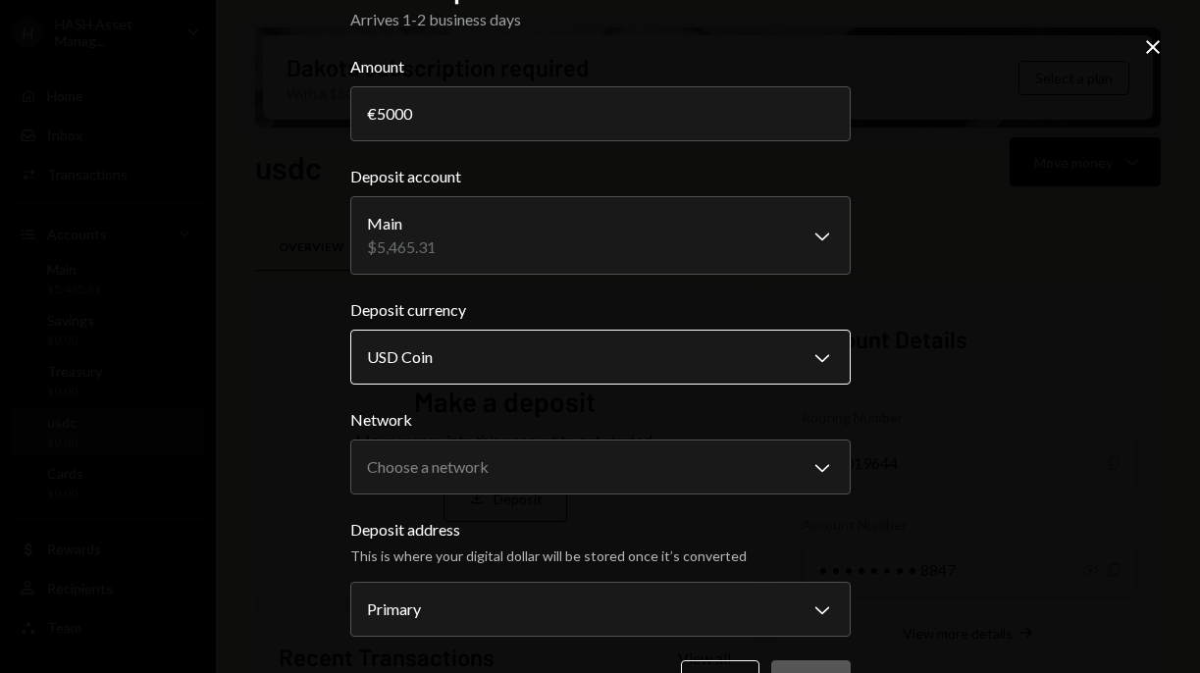
click at [817, 360] on body "H HASH Asset Manag... Caret Down Home Home Inbox Inbox Activities Transactions …" at bounding box center [600, 336] width 1200 height 673
click at [893, 298] on div "**********" at bounding box center [600, 336] width 1200 height 673
click at [809, 364] on body "H HASH Asset Manag... Caret Down Home Home Inbox Inbox Activities Transactions …" at bounding box center [600, 336] width 1200 height 673
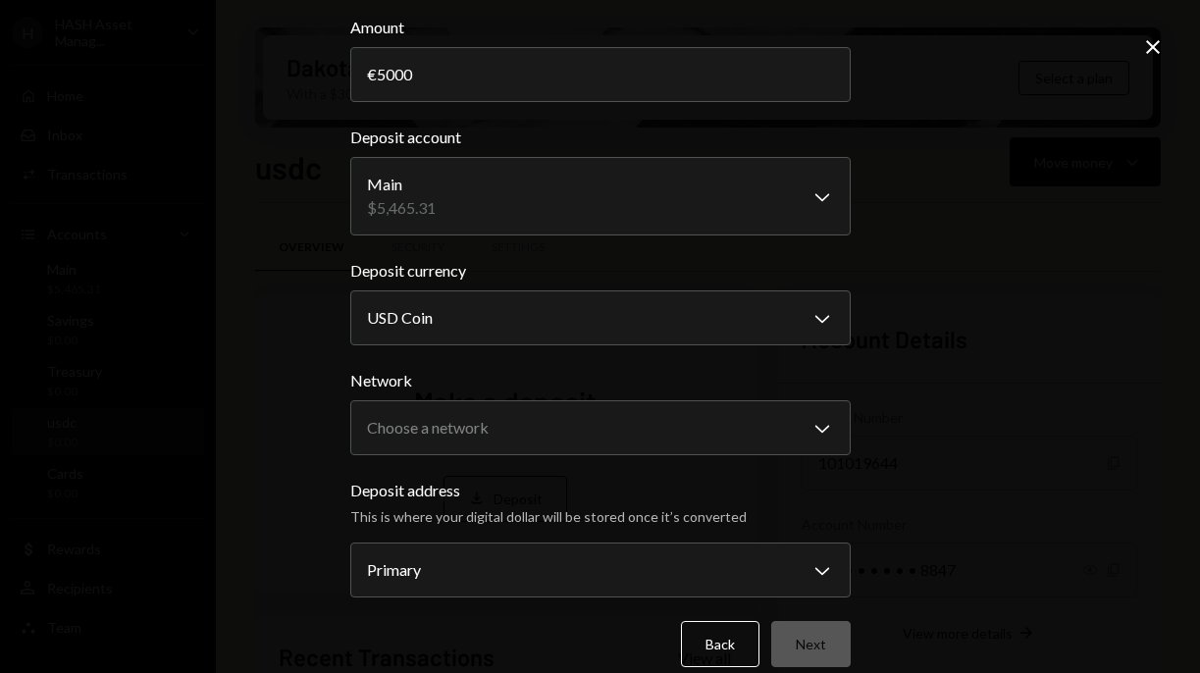
scroll to position [94, 0]
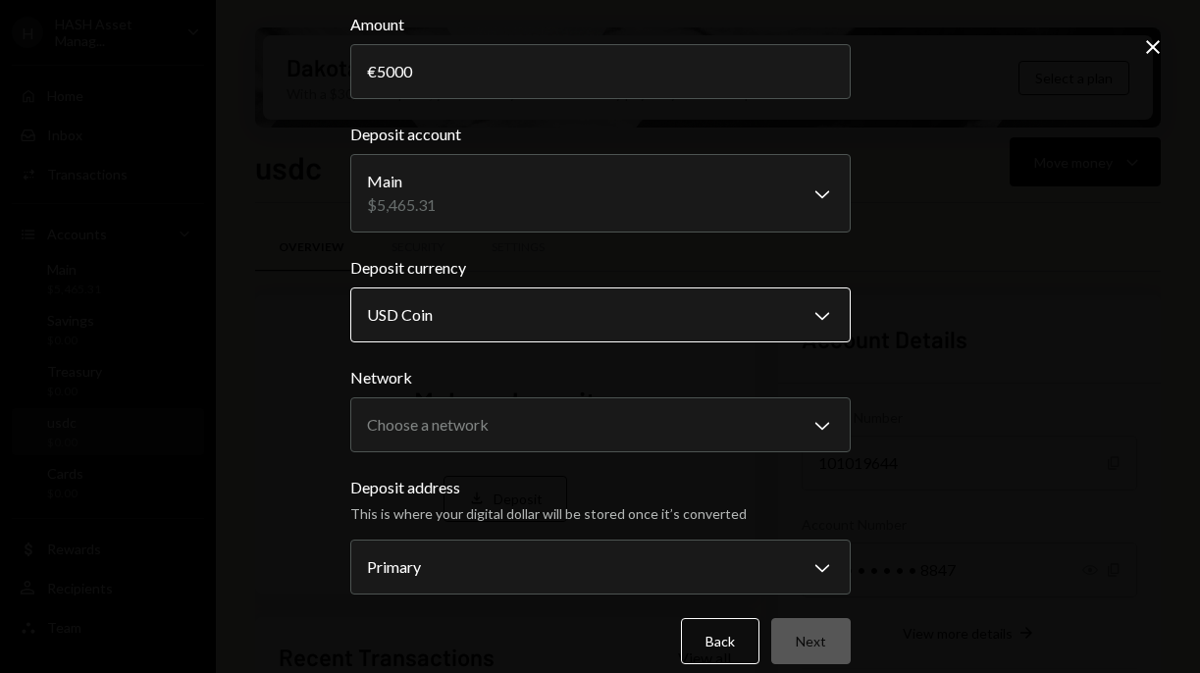
click at [813, 313] on body "H HASH Asset Manag... Caret Down Home Home Inbox Inbox Activities Transactions …" at bounding box center [600, 336] width 1200 height 673
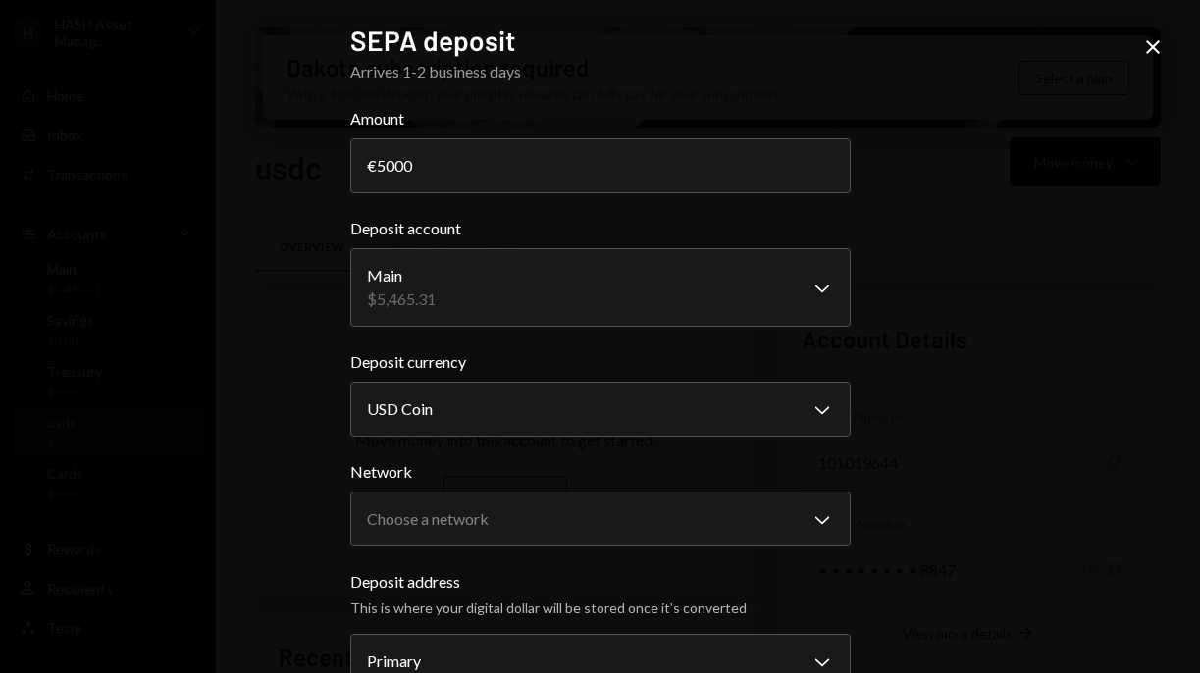
click at [1153, 49] on icon "Close" at bounding box center [1153, 47] width 24 height 24
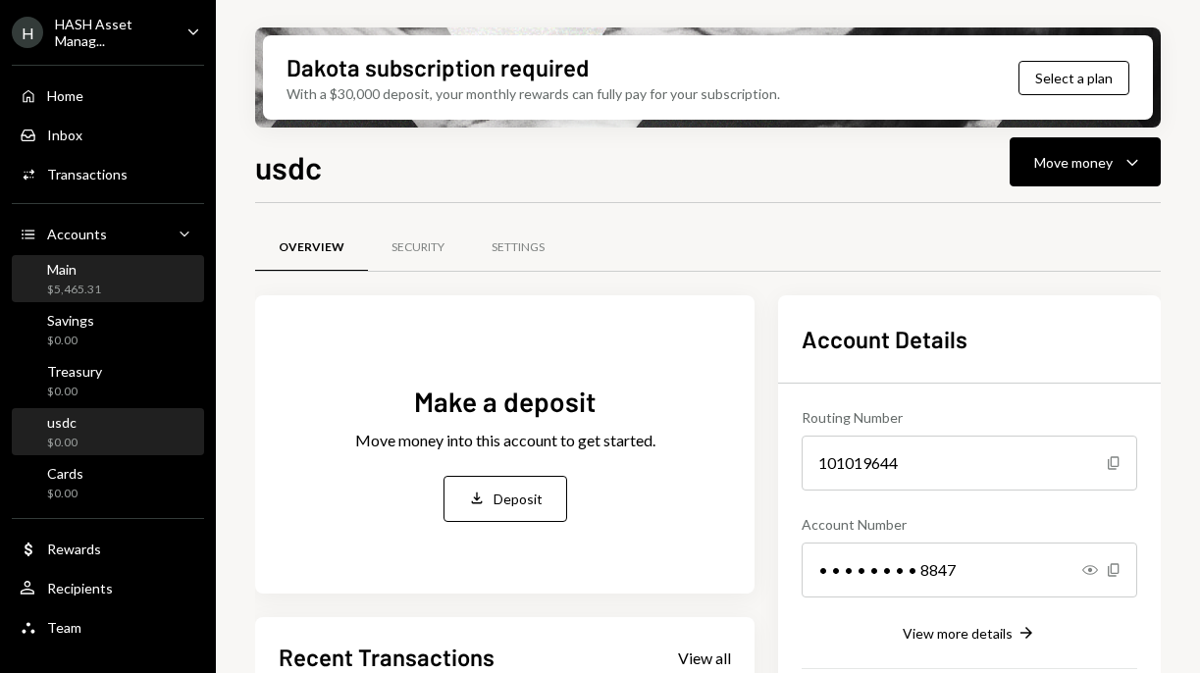
click at [102, 287] on div "Main $5,465.31" at bounding box center [108, 279] width 177 height 37
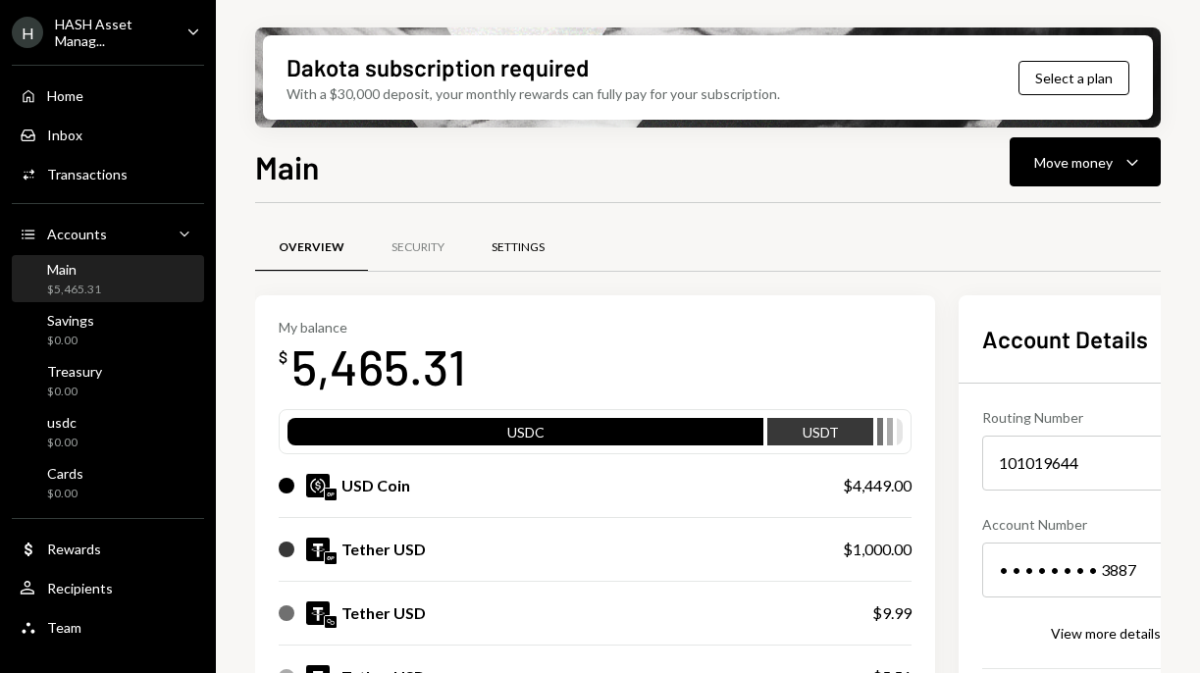
click at [517, 244] on div "Settings" at bounding box center [518, 247] width 53 height 17
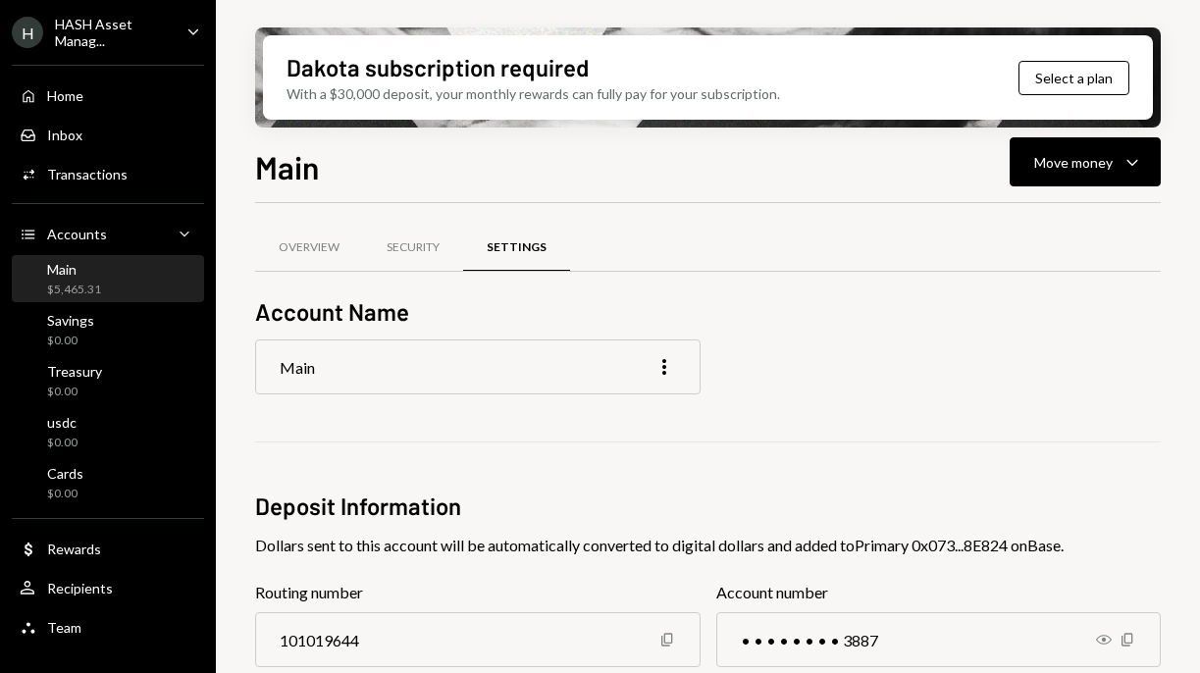
click at [132, 278] on div "Main $5,465.31" at bounding box center [108, 279] width 177 height 37
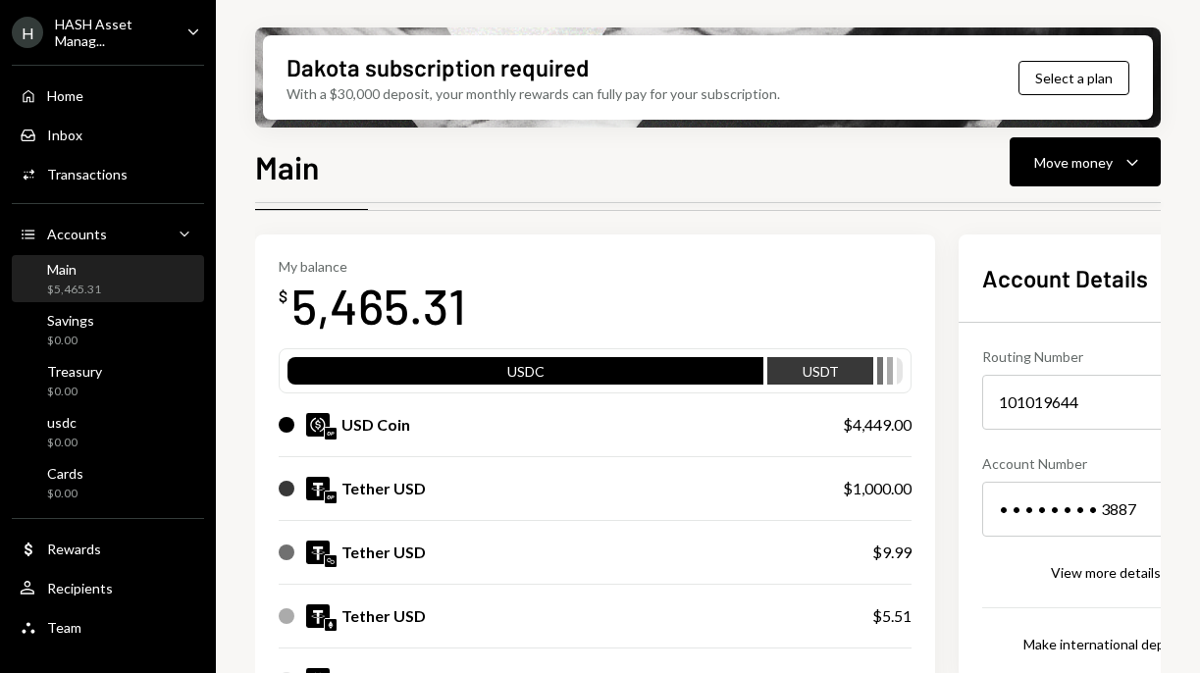
scroll to position [62, 0]
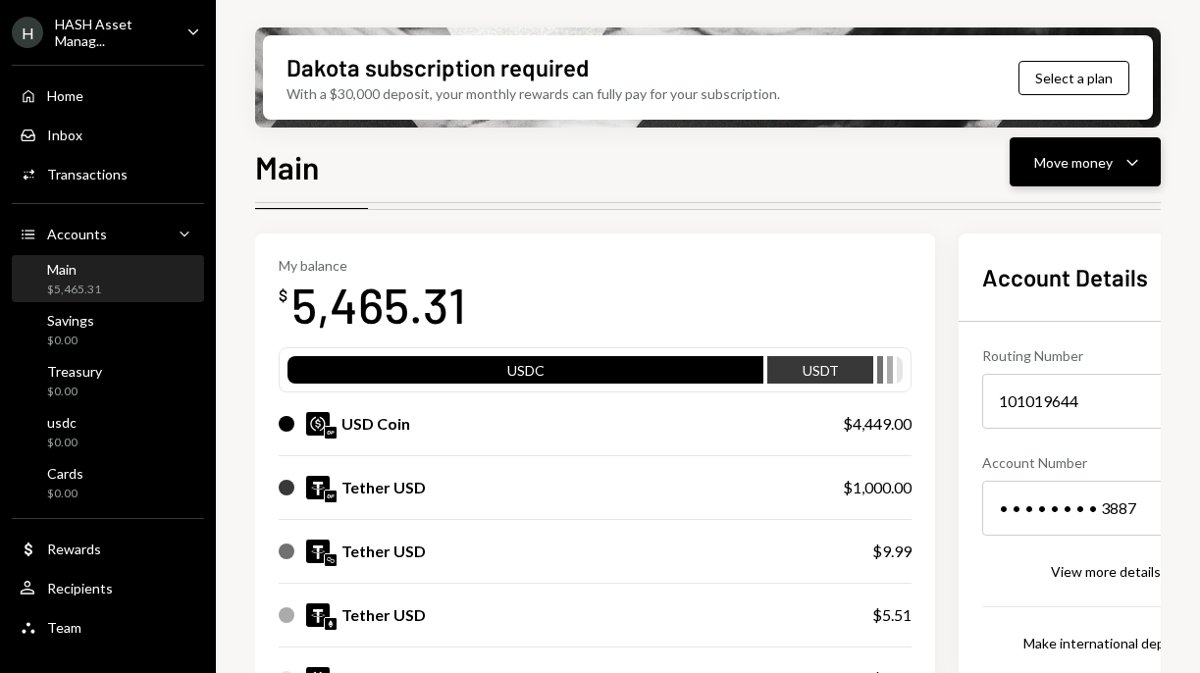
click at [1065, 165] on div "Move money" at bounding box center [1073, 162] width 79 height 21
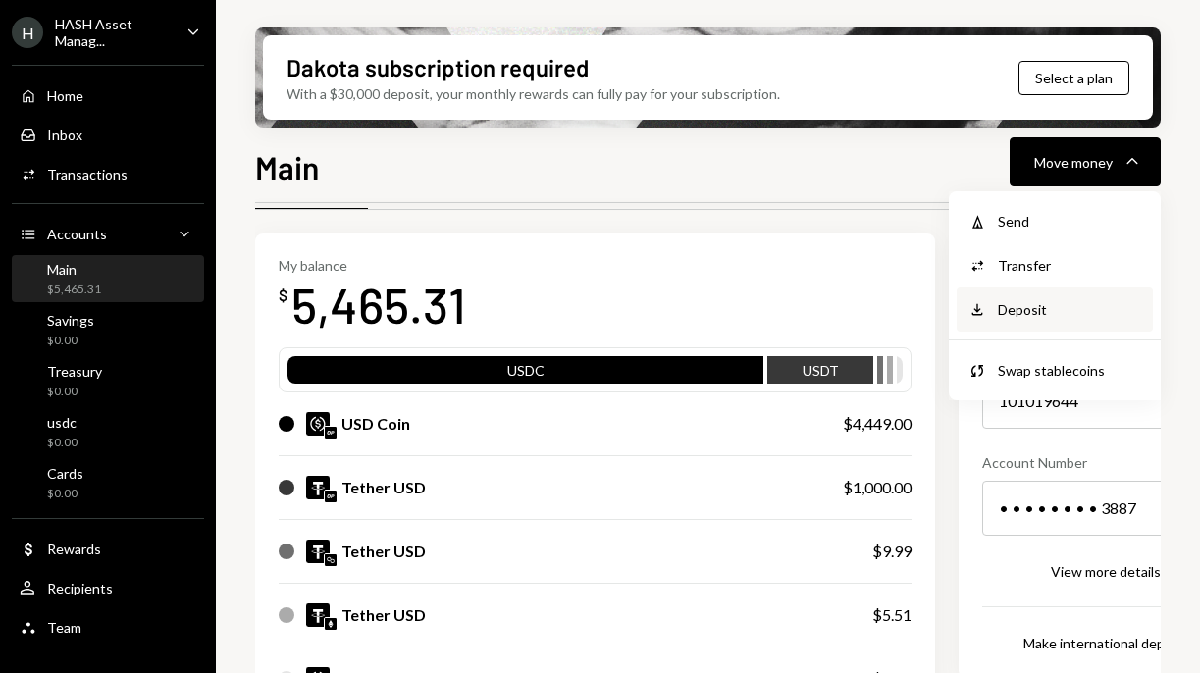
click at [1053, 309] on div "Deposit" at bounding box center [1069, 309] width 143 height 21
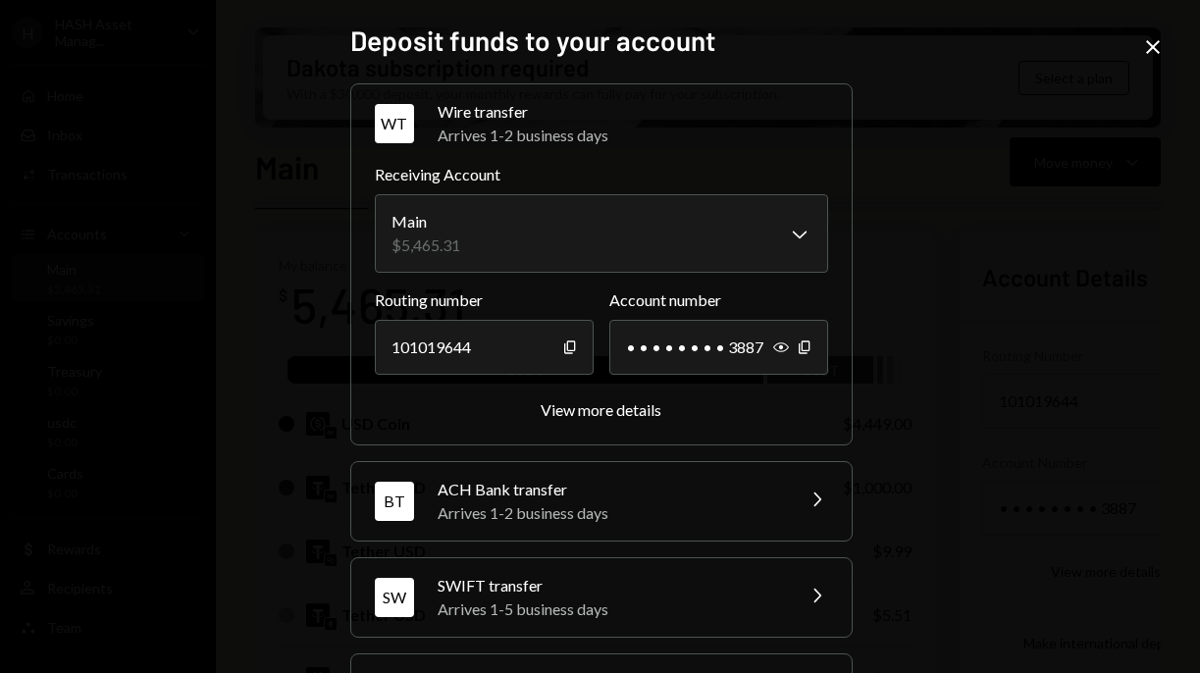
scroll to position [188, 0]
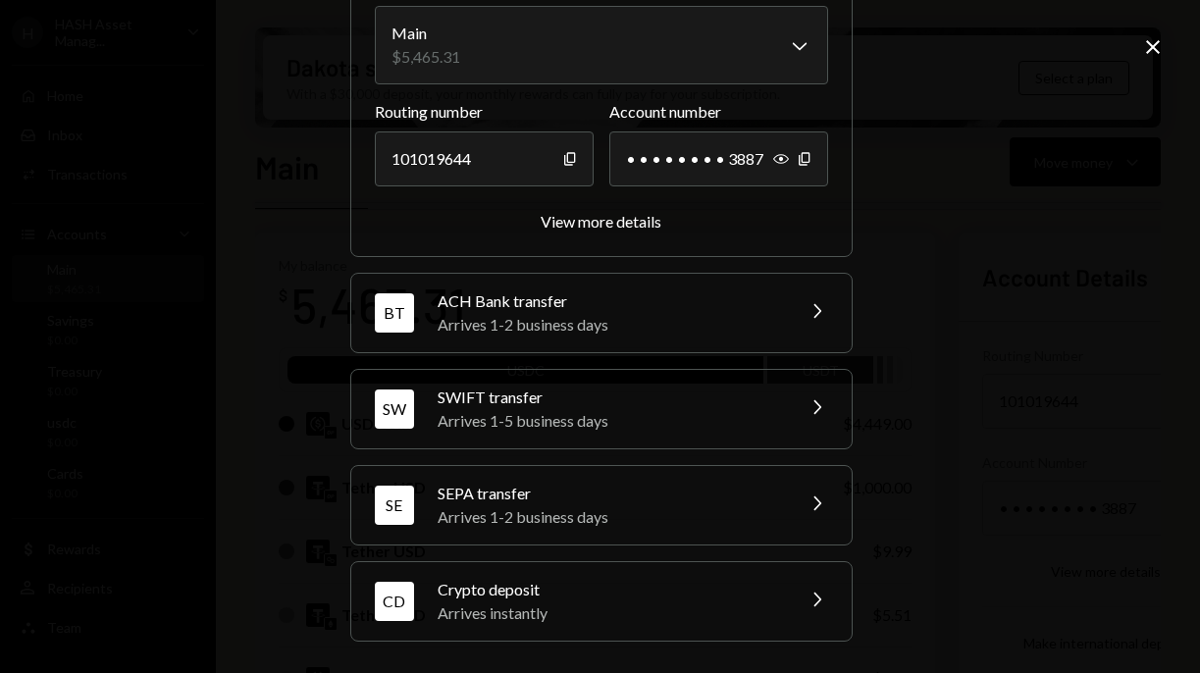
click at [698, 497] on div "SEPA transfer" at bounding box center [609, 494] width 343 height 24
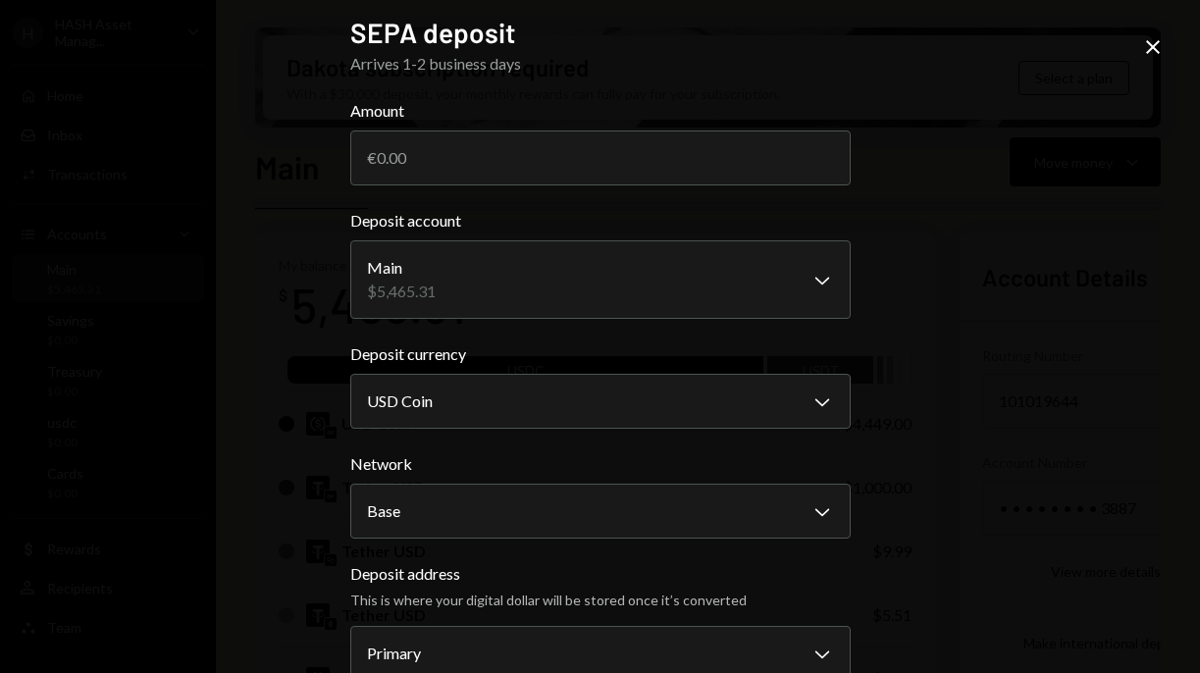
scroll to position [0, 0]
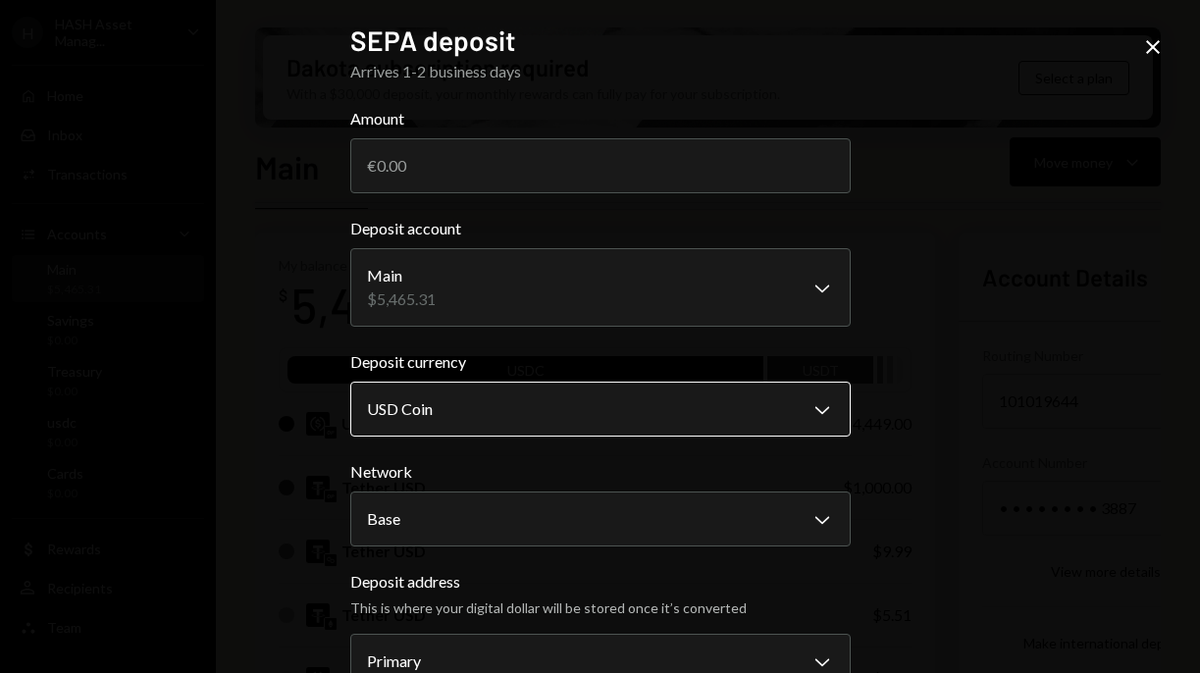
click at [819, 415] on body "H HASH Asset Manag... Caret Down Home Home Inbox Inbox Activities Transactions …" at bounding box center [600, 336] width 1200 height 673
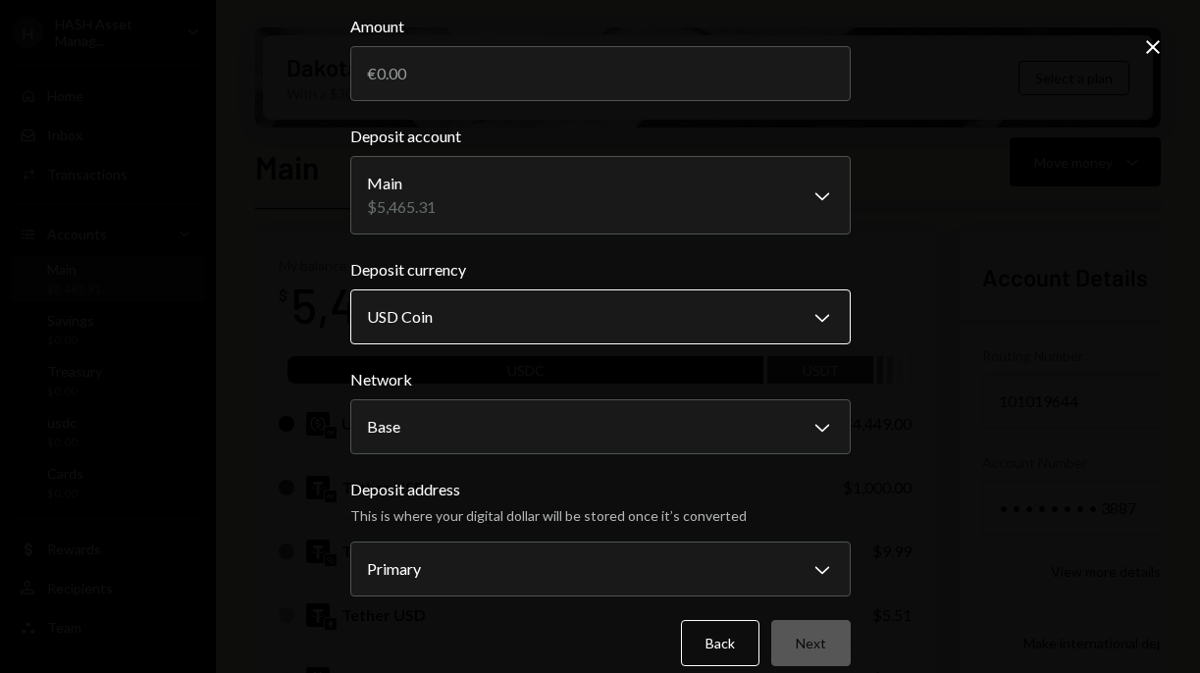
scroll to position [116, 0]
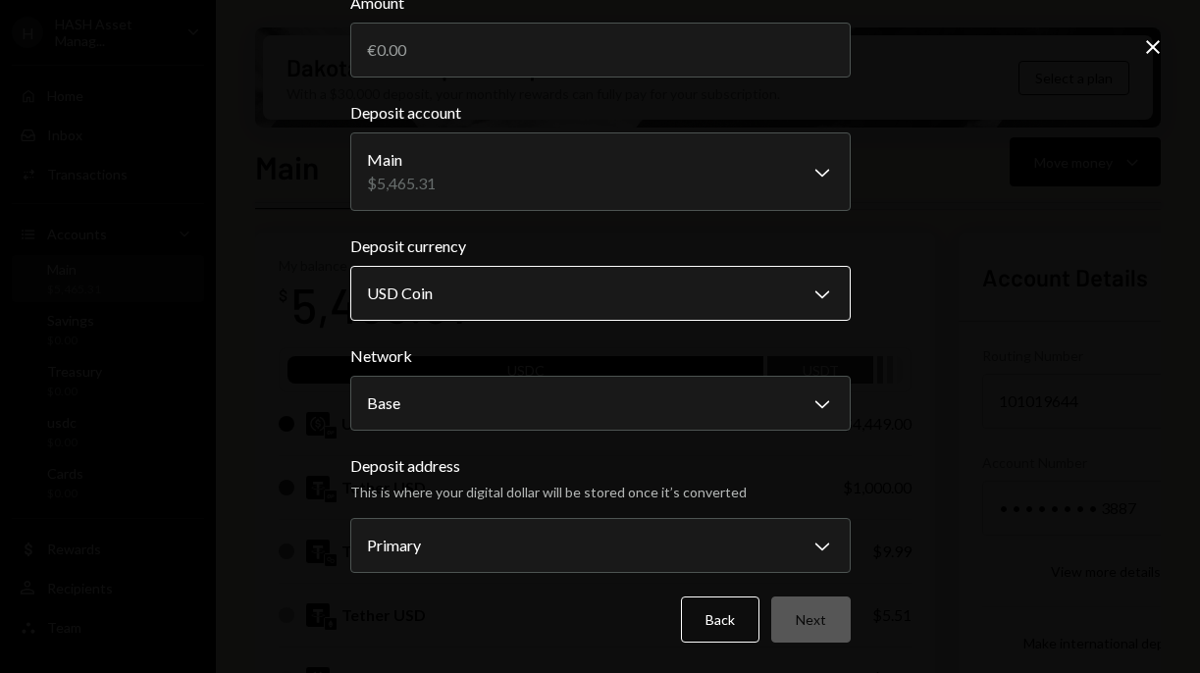
click at [819, 415] on body "H HASH Asset Manag... Caret Down Home Home Inbox Inbox Activities Transactions …" at bounding box center [600, 336] width 1200 height 673
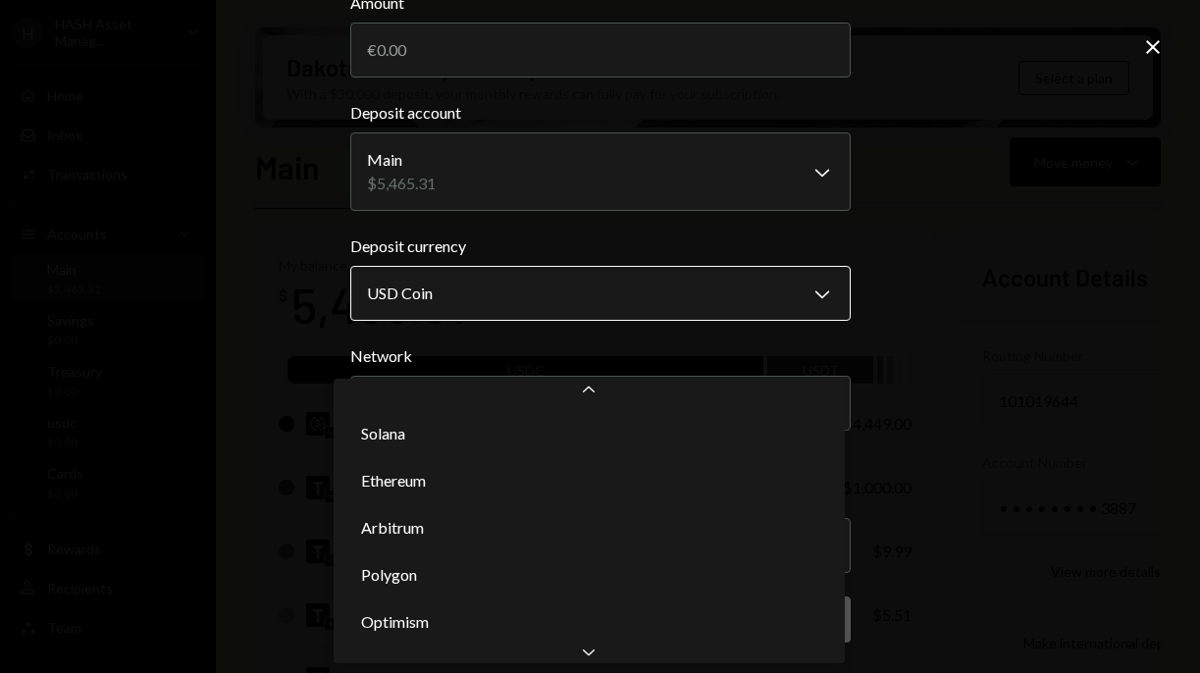
scroll to position [29, 0]
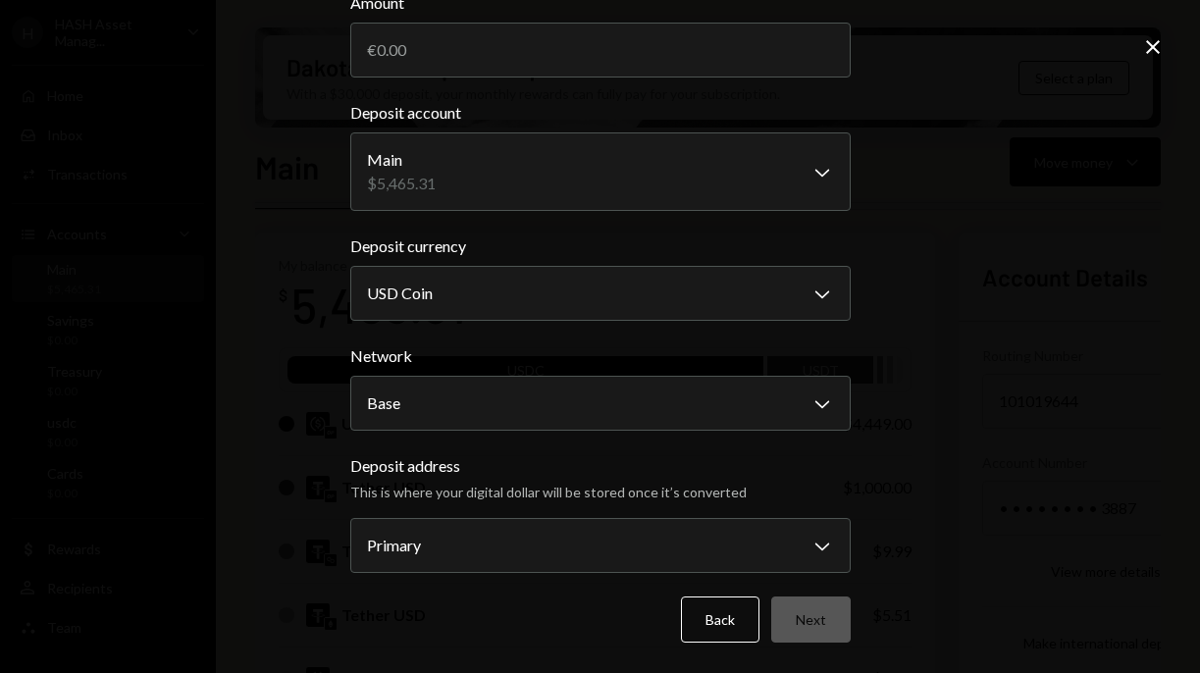
click at [904, 298] on div "**********" at bounding box center [600, 336] width 1200 height 673
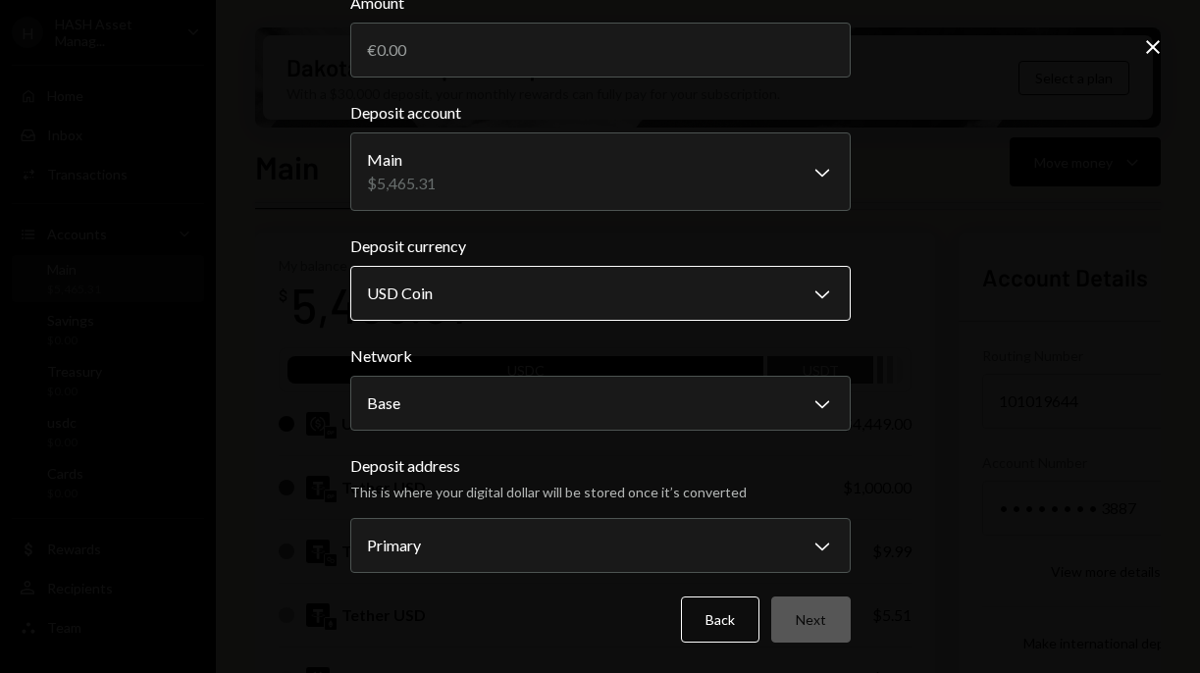
click at [800, 290] on body "H HASH Asset Manag... Caret Down Home Home Inbox Inbox Activities Transactions …" at bounding box center [600, 336] width 1200 height 673
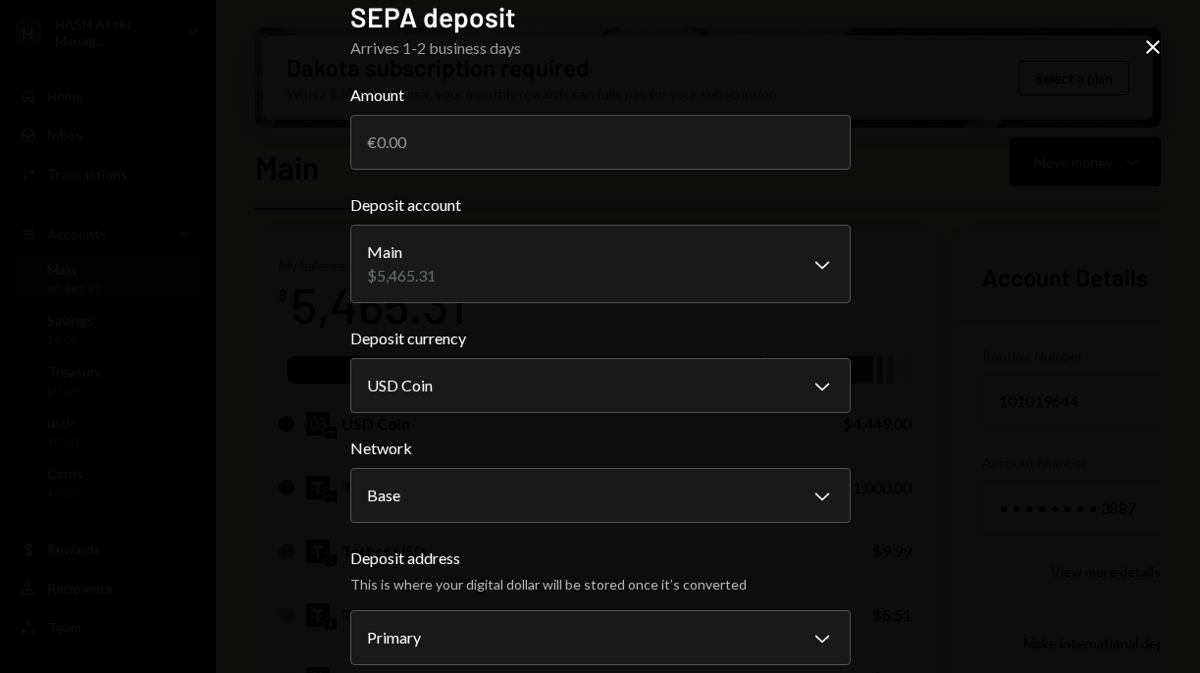
scroll to position [0, 0]
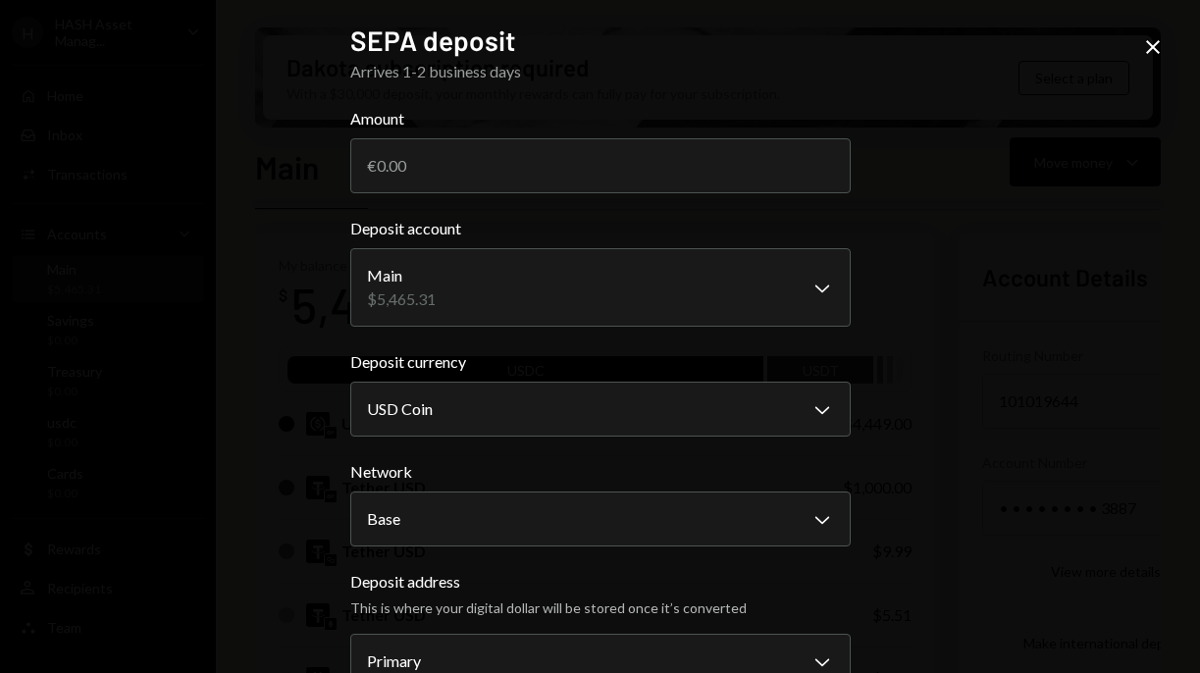
click at [1149, 54] on icon "Close" at bounding box center [1153, 47] width 24 height 24
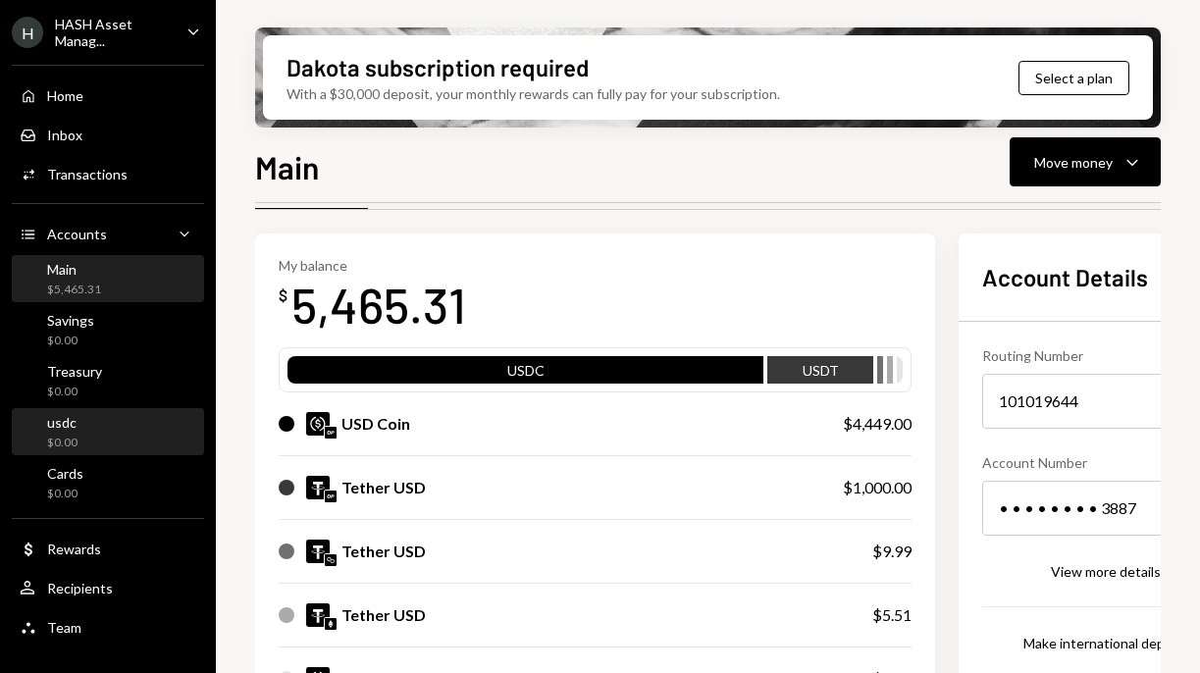
click at [124, 440] on div "usdc $0.00" at bounding box center [108, 432] width 177 height 37
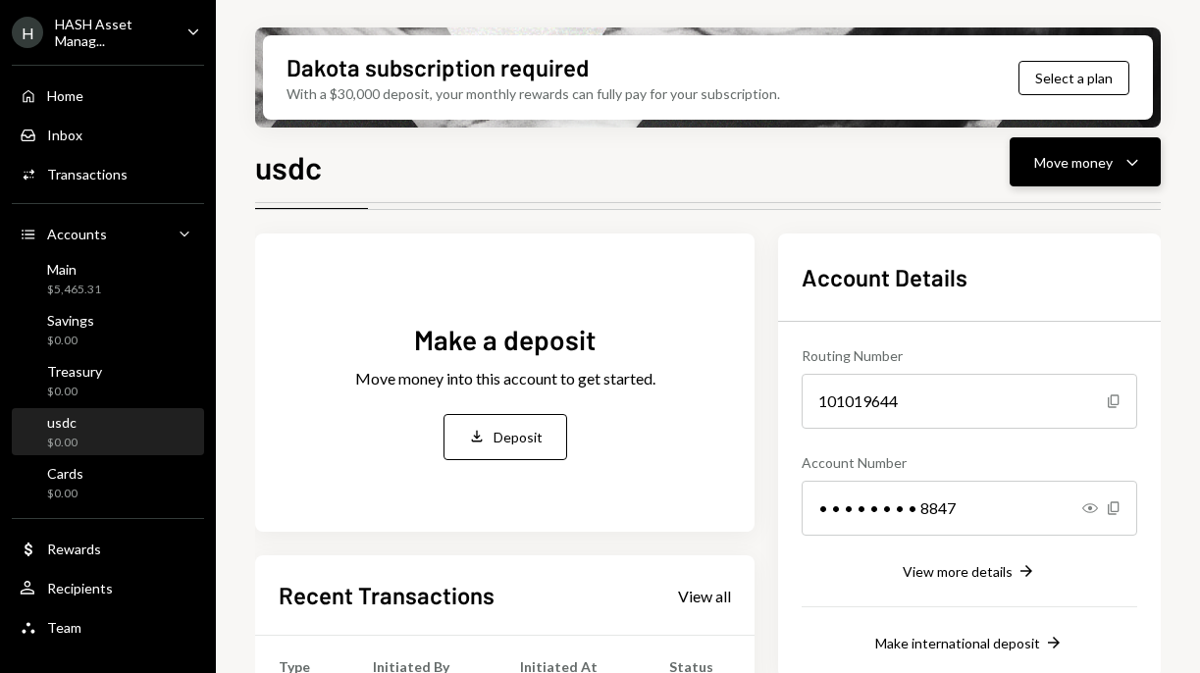
click at [1096, 153] on div "Move money" at bounding box center [1073, 162] width 79 height 21
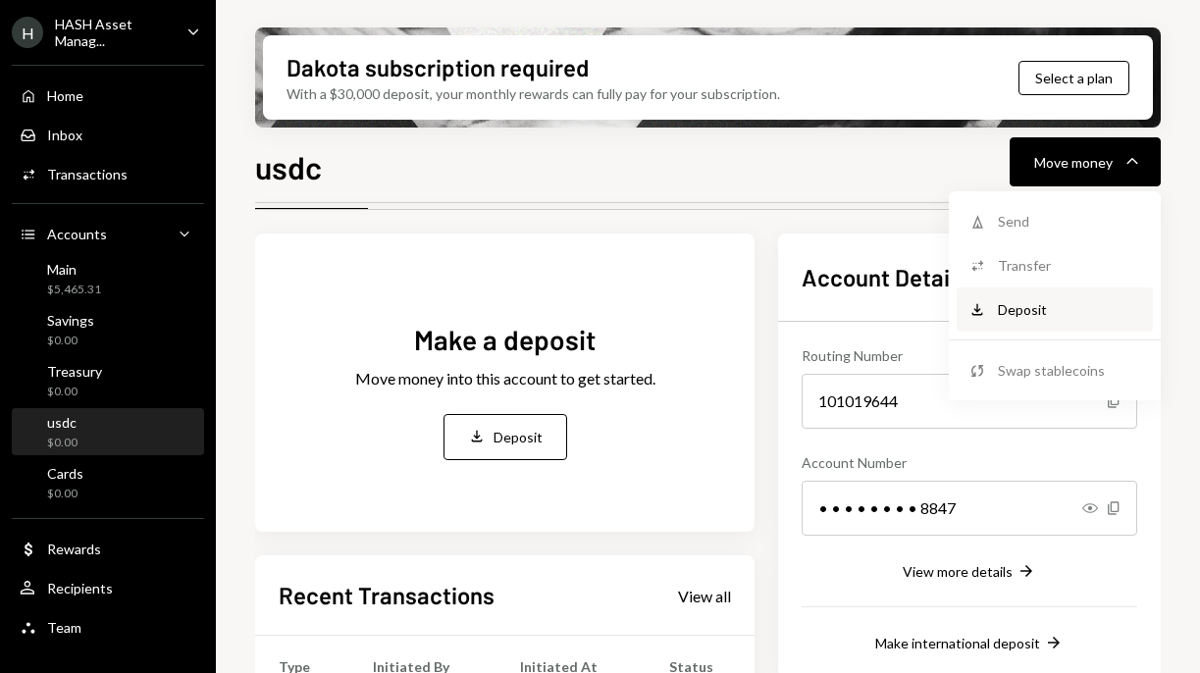
click at [1031, 309] on div "Deposit" at bounding box center [1069, 309] width 143 height 21
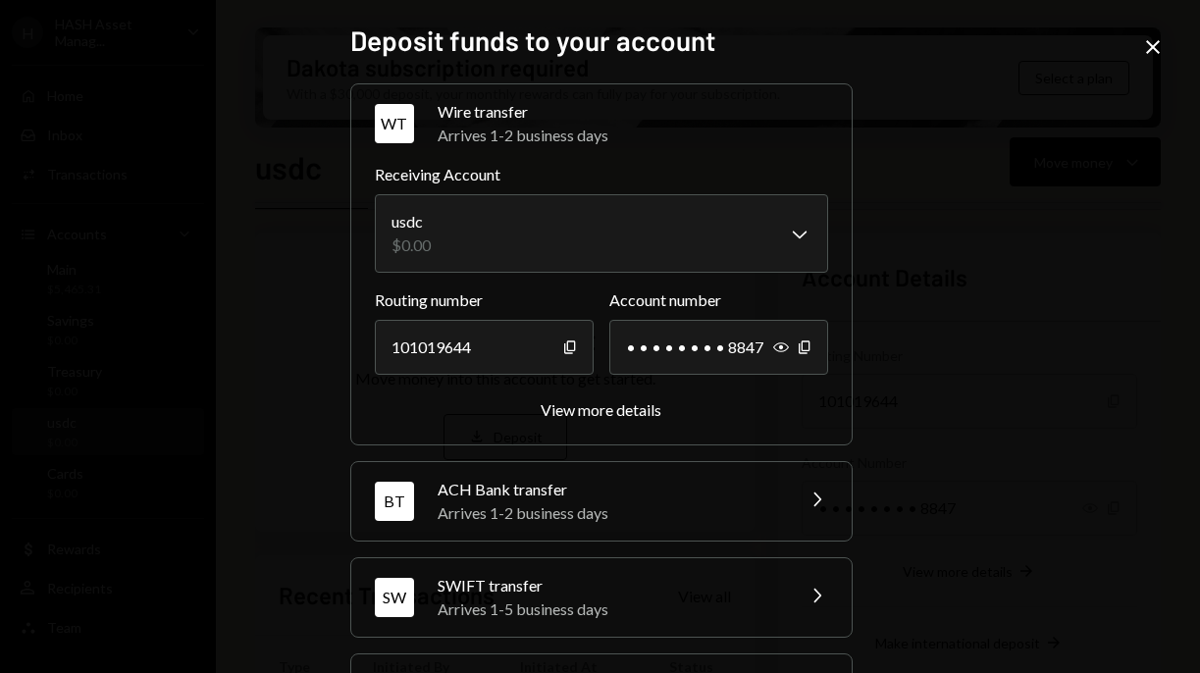
scroll to position [75, 0]
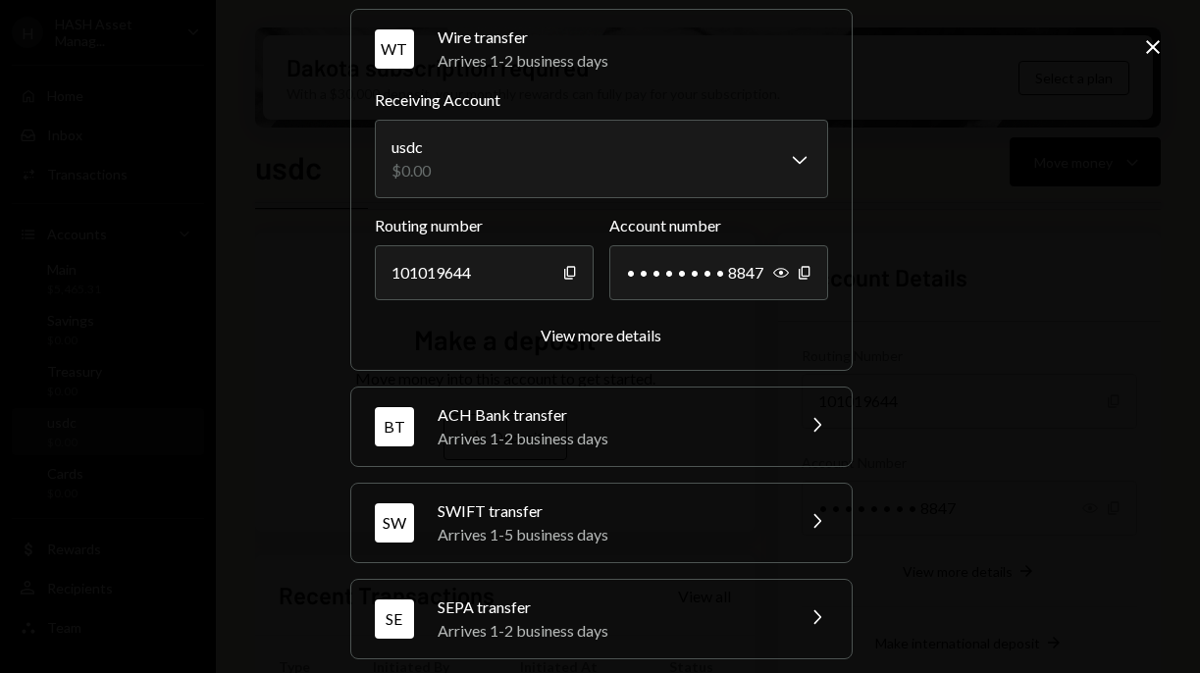
click at [745, 426] on div "ACH Bank transfer" at bounding box center [609, 415] width 343 height 24
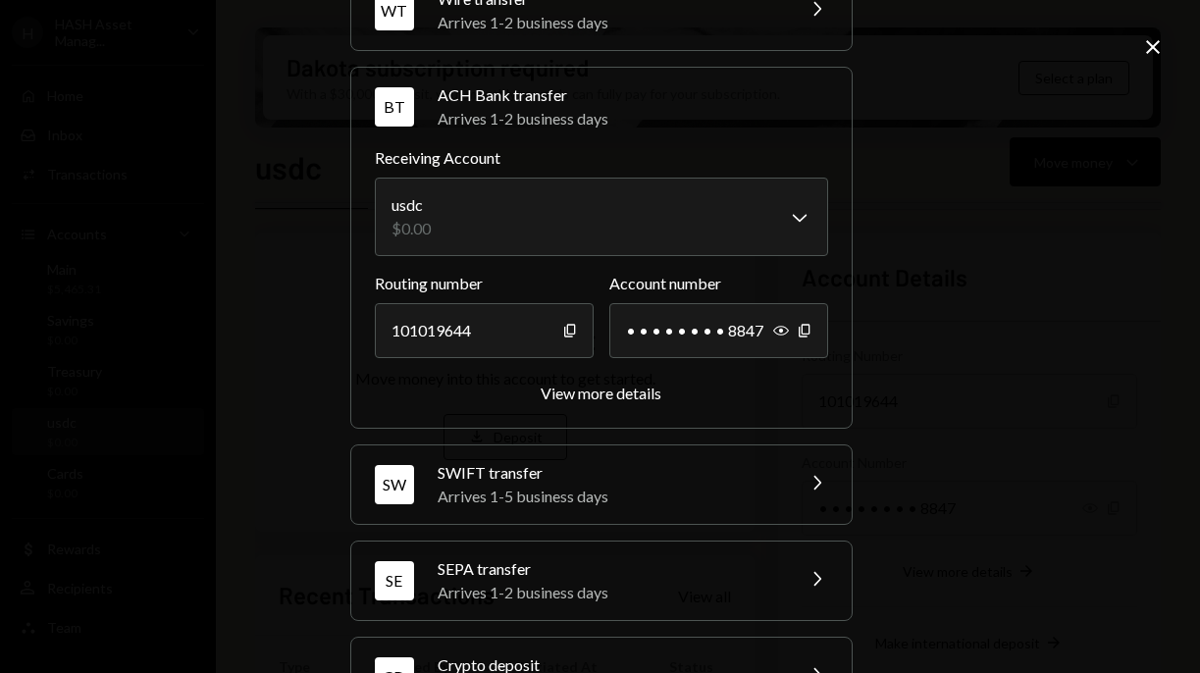
scroll to position [129, 0]
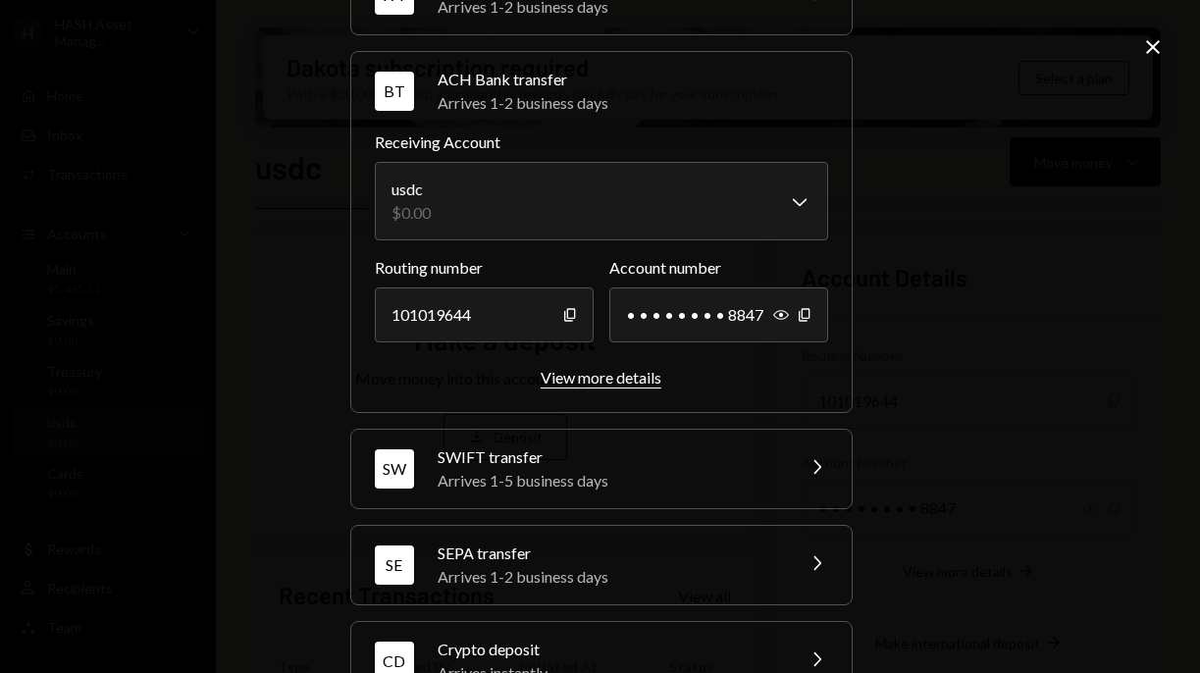
click at [599, 381] on div "View more details" at bounding box center [601, 377] width 121 height 19
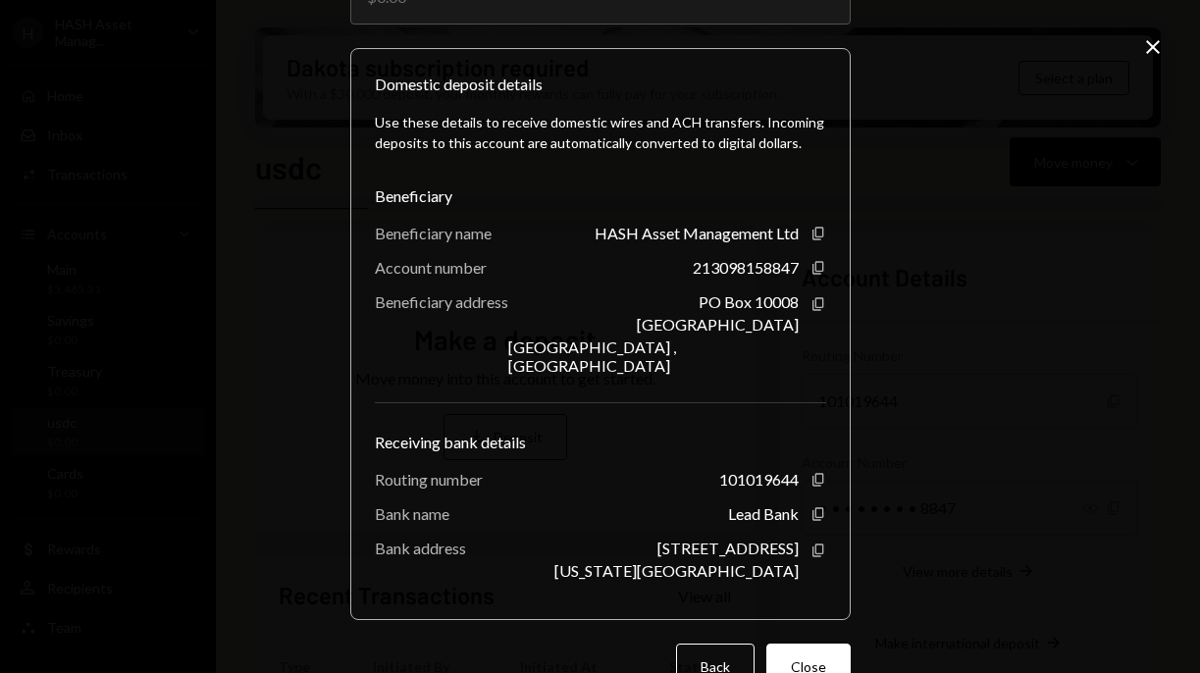
scroll to position [202, 0]
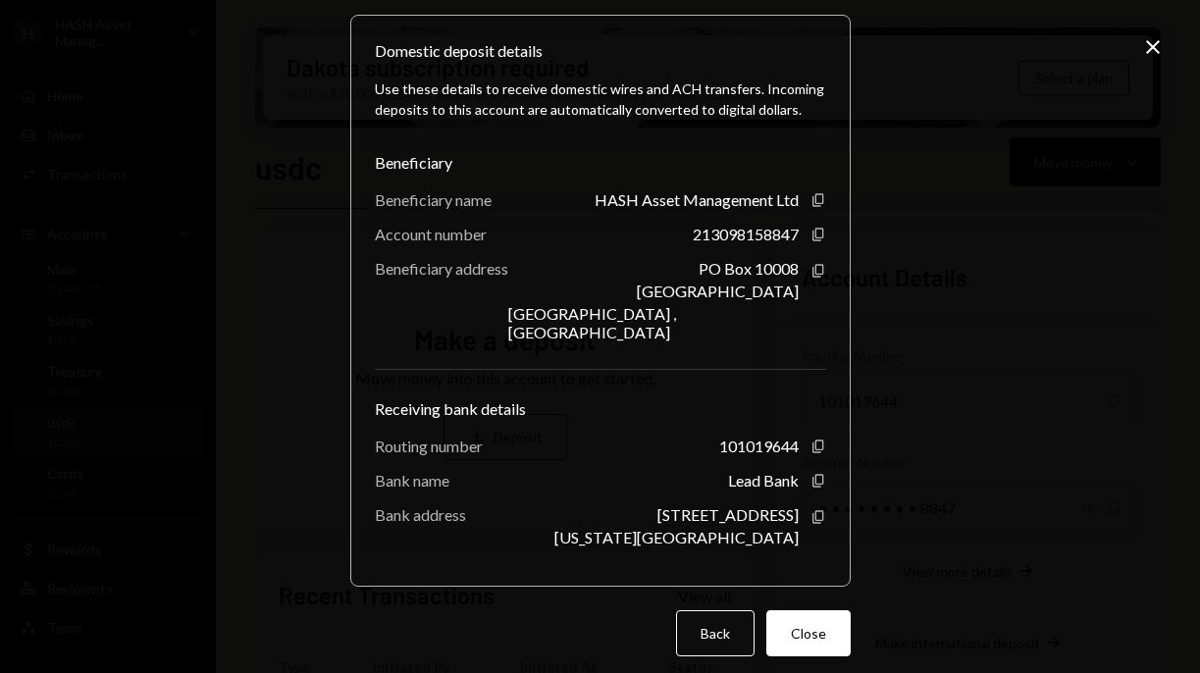
click at [1148, 48] on icon "Close" at bounding box center [1153, 47] width 24 height 24
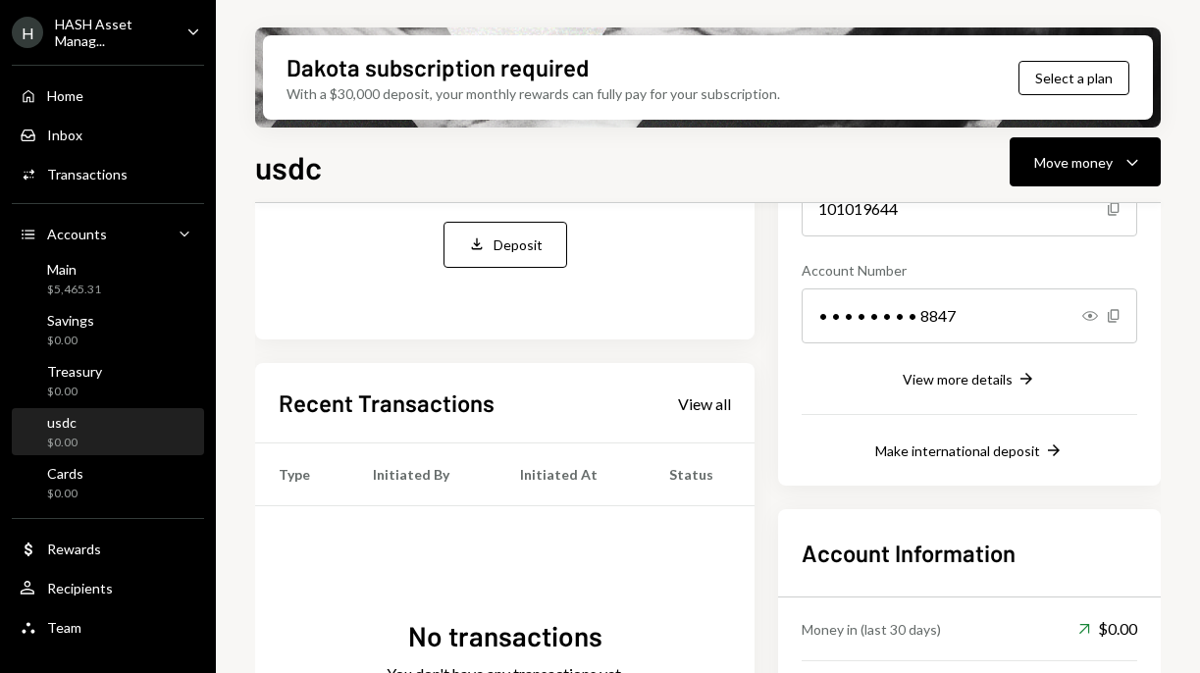
scroll to position [248, 0]
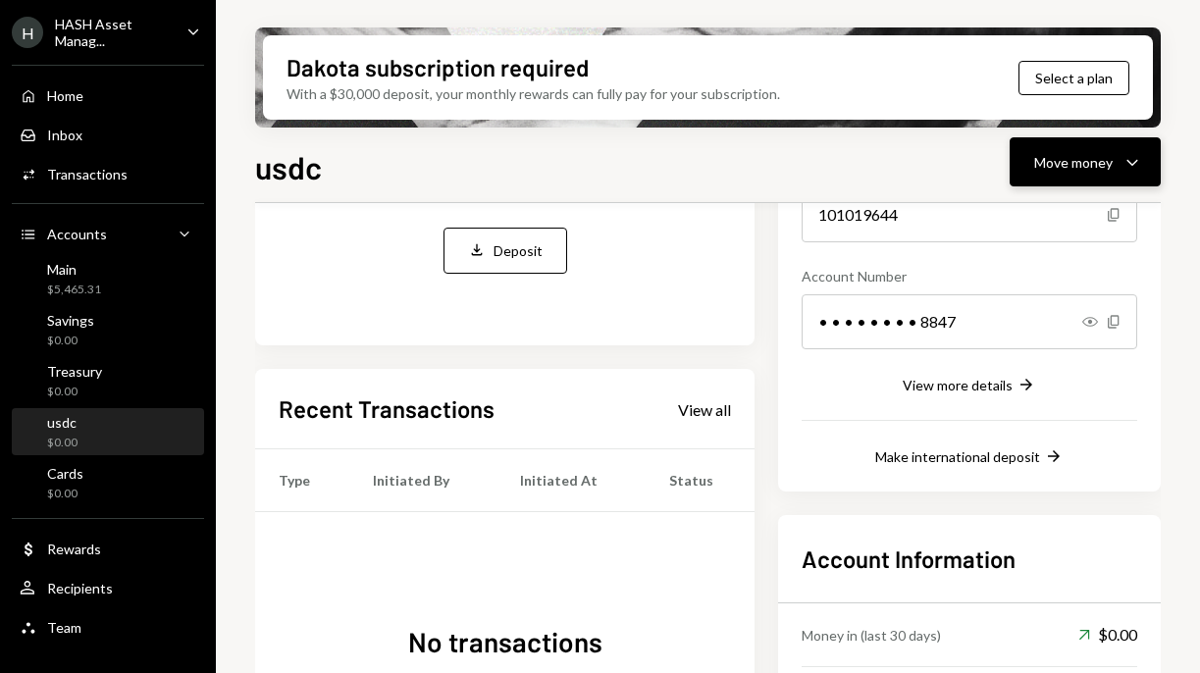
click at [1076, 170] on div "Move money" at bounding box center [1073, 162] width 79 height 21
click at [1037, 301] on div "Deposit" at bounding box center [1069, 309] width 143 height 21
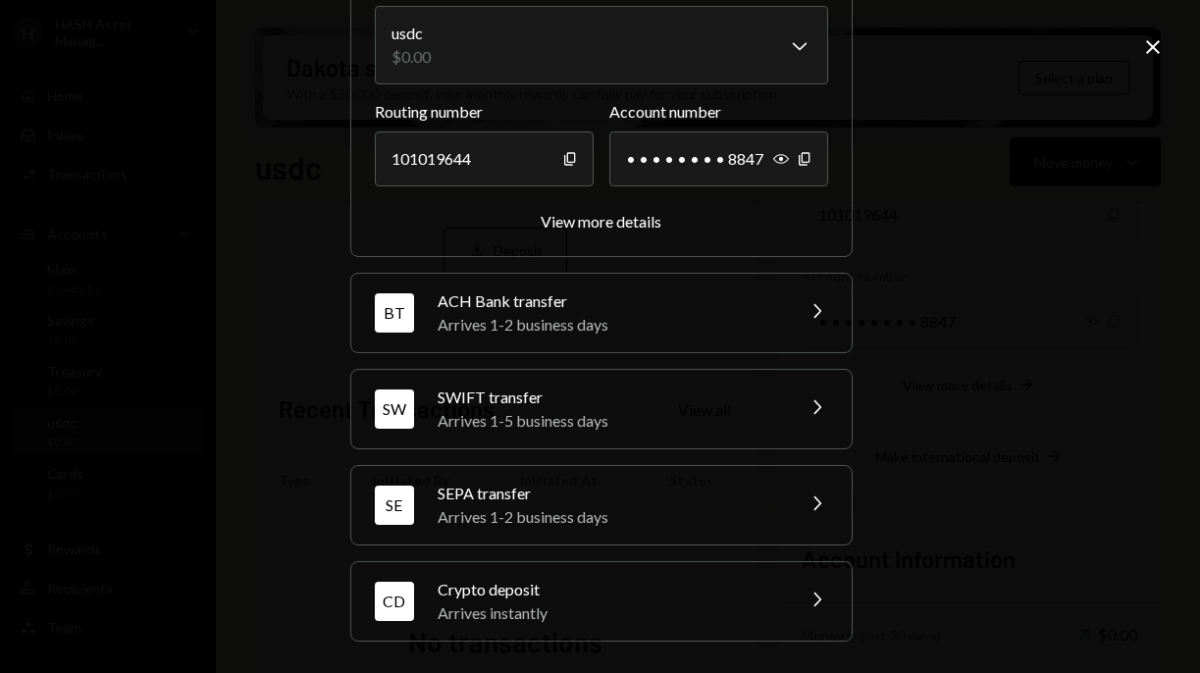
scroll to position [0, 0]
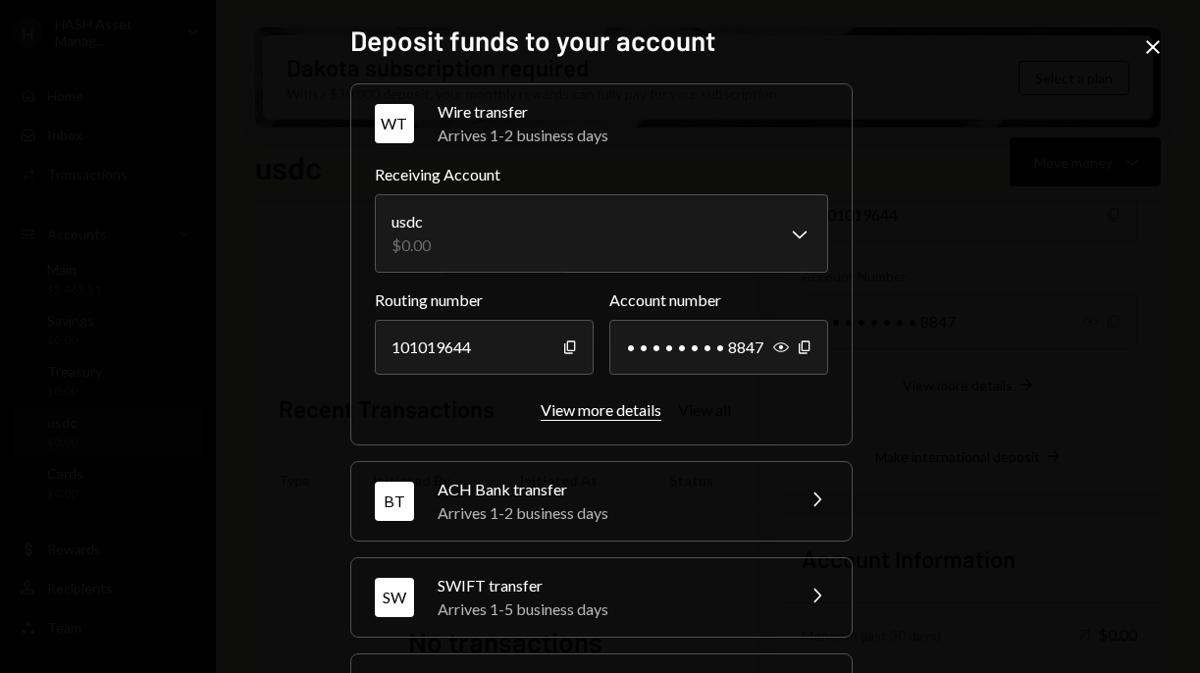
click at [582, 413] on div "View more details" at bounding box center [601, 409] width 121 height 19
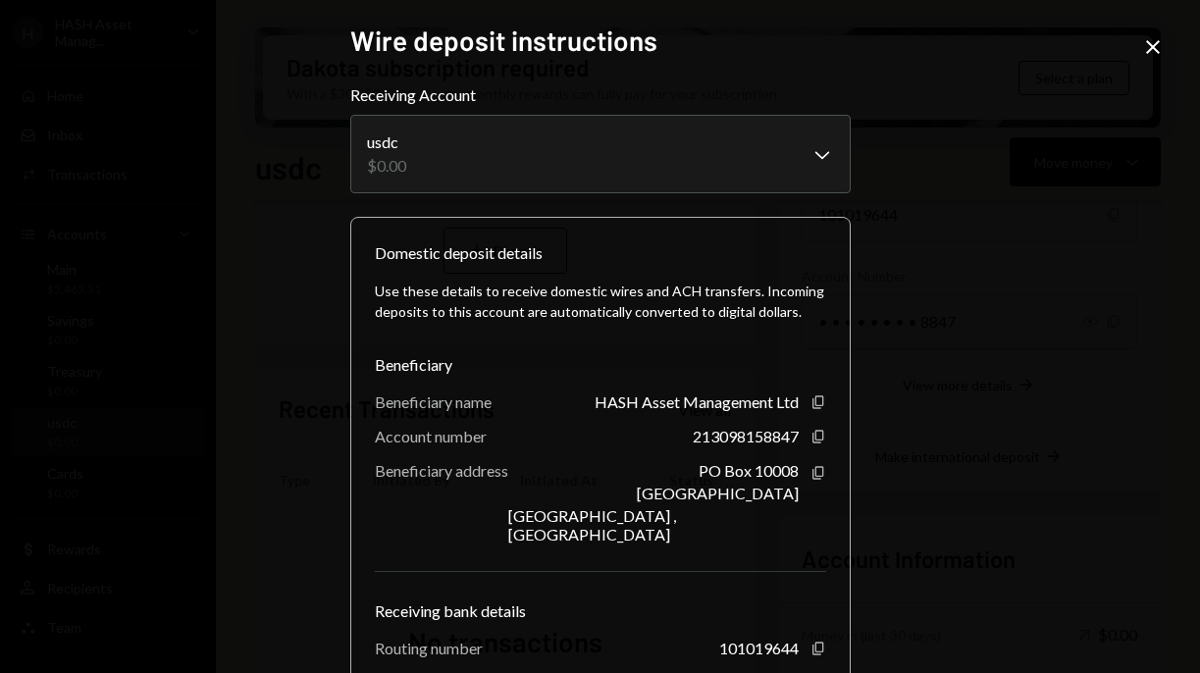
click at [1158, 46] on icon "Close" at bounding box center [1153, 47] width 24 height 24
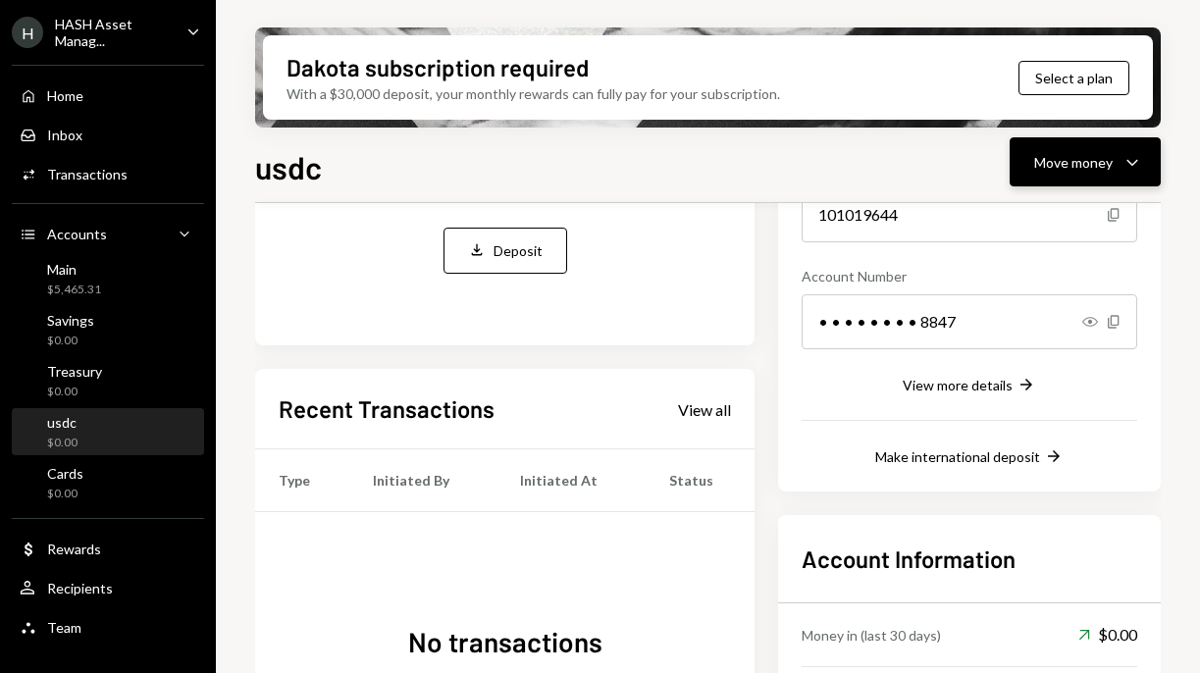
click at [1066, 170] on div "Move money" at bounding box center [1073, 162] width 79 height 21
click at [1009, 296] on div "Deposit Deposit" at bounding box center [1055, 310] width 196 height 44
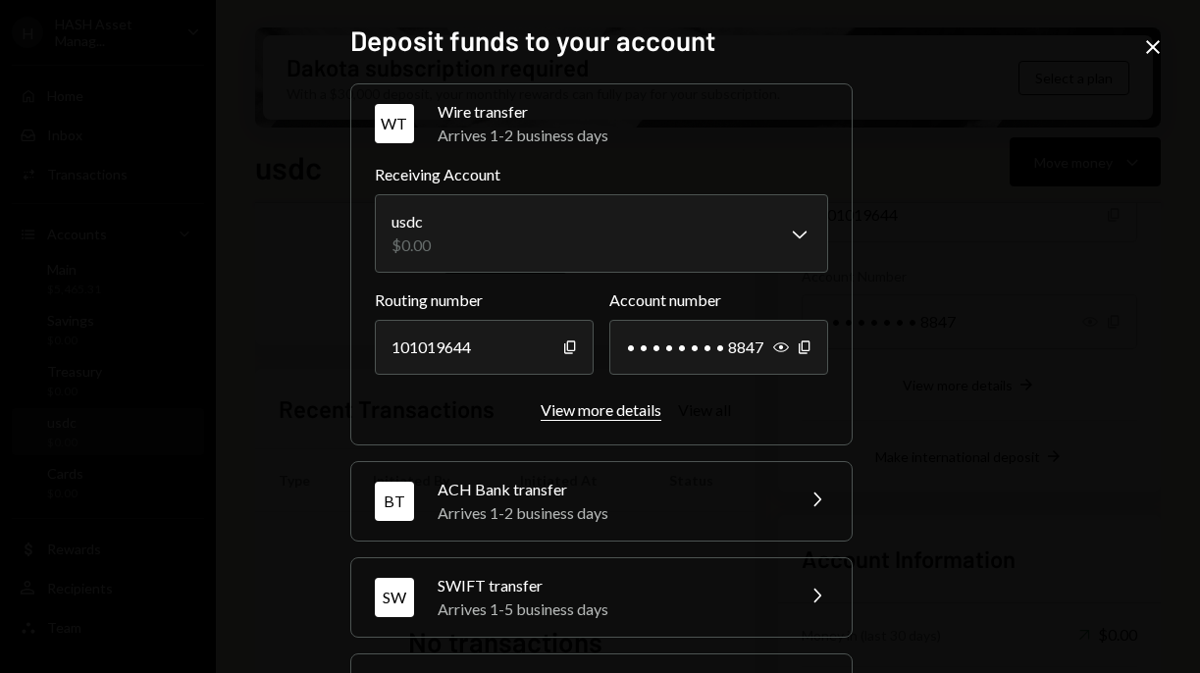
click at [587, 401] on div "View more details" at bounding box center [601, 409] width 121 height 19
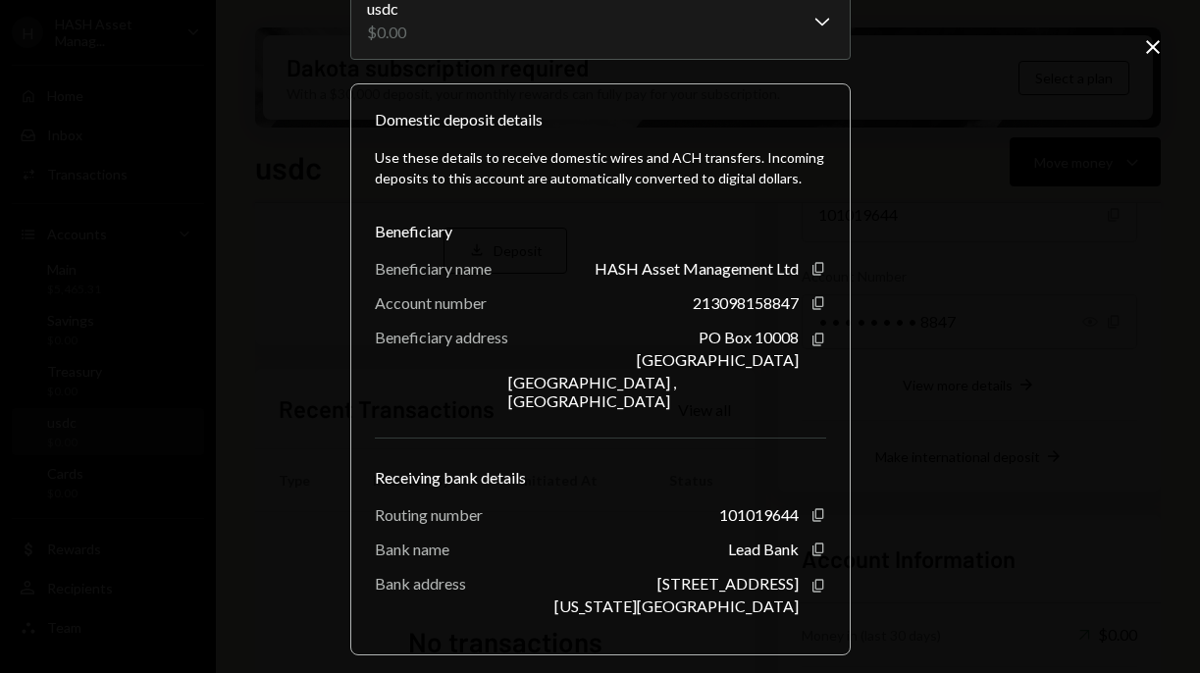
scroll to position [197, 0]
